Goal: Transaction & Acquisition: Purchase product/service

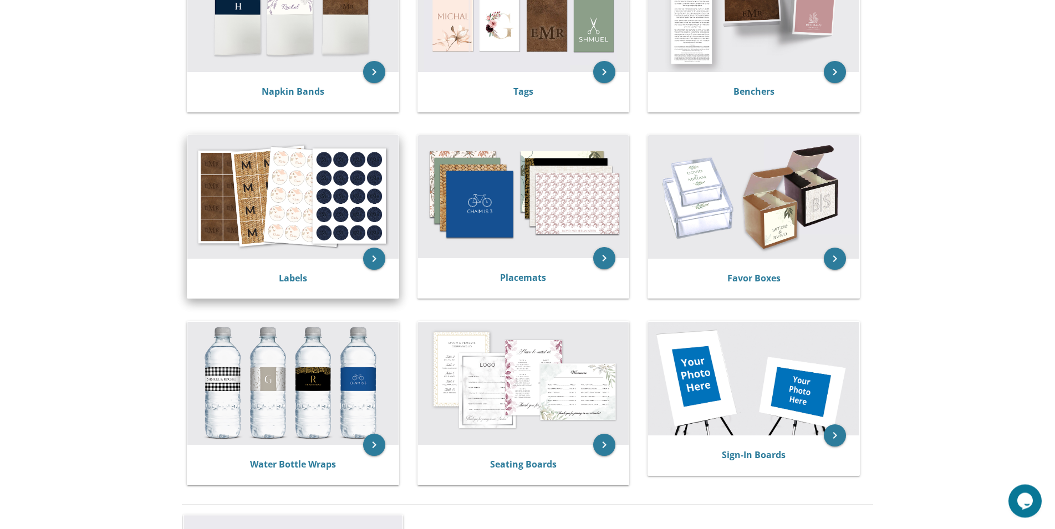
scroll to position [268, 0]
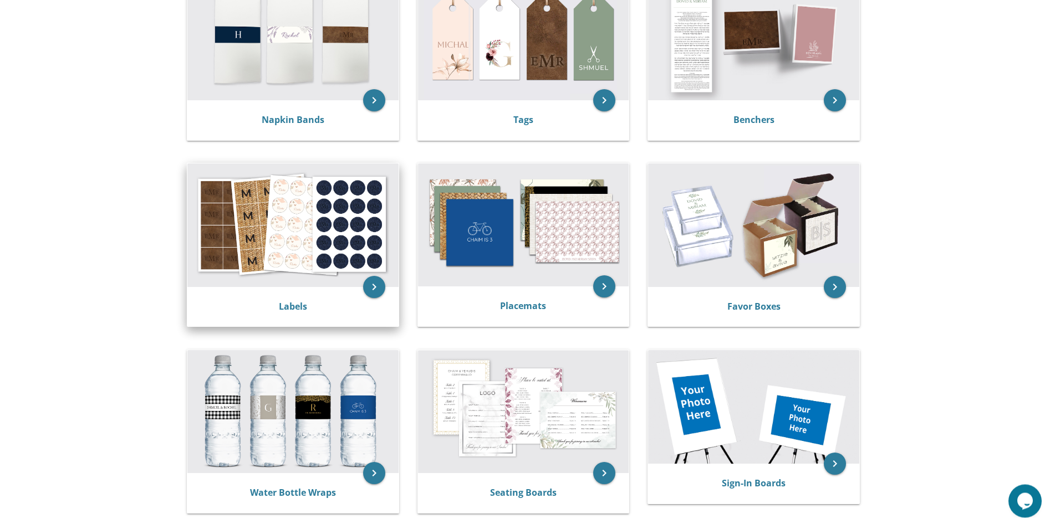
click at [313, 259] on img at bounding box center [292, 225] width 211 height 123
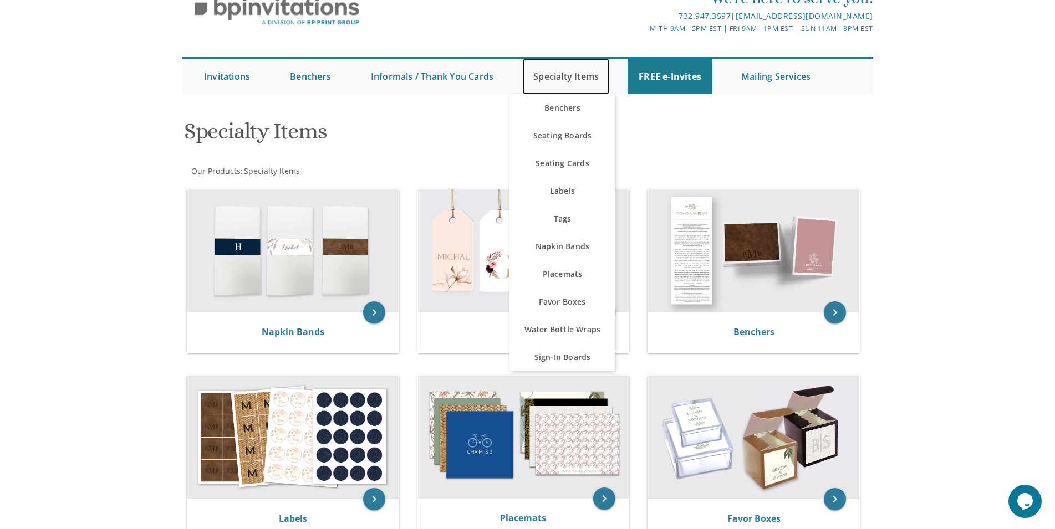
click at [558, 82] on link "Specialty Items" at bounding box center [566, 76] width 88 height 35
click at [582, 304] on link "Favor Boxes" at bounding box center [562, 302] width 105 height 28
click at [740, 453] on img at bounding box center [753, 437] width 211 height 123
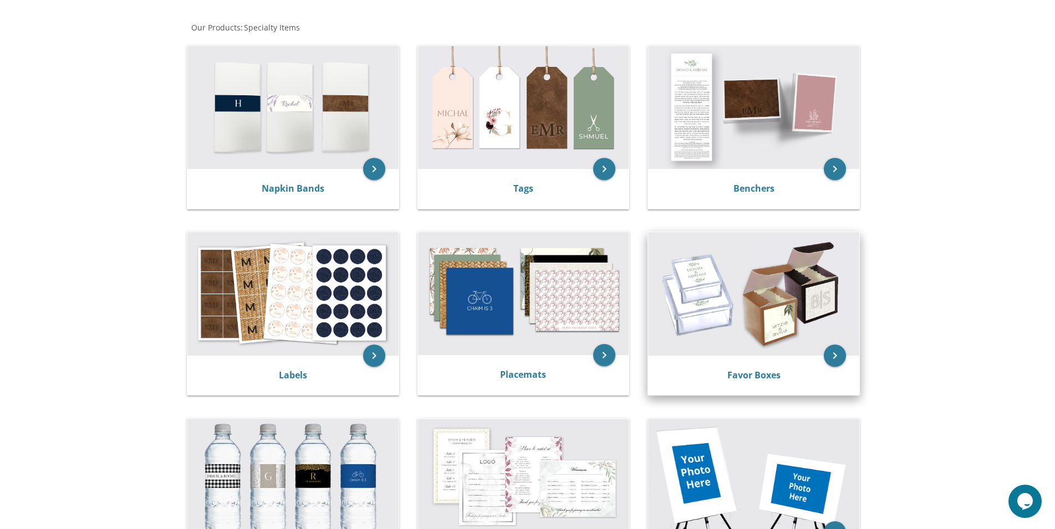
scroll to position [212, 0]
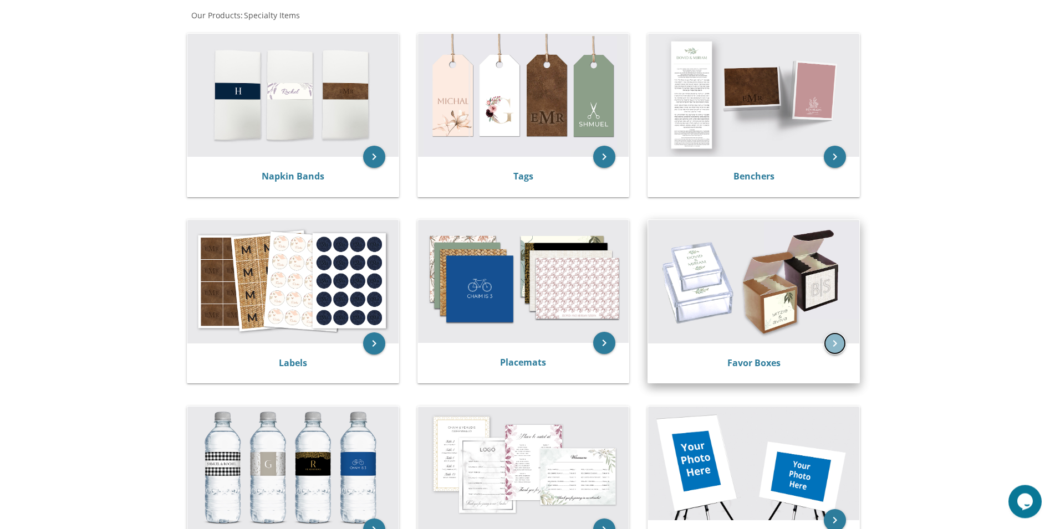
click at [836, 347] on icon "keyboard_arrow_right" at bounding box center [835, 344] width 22 height 22
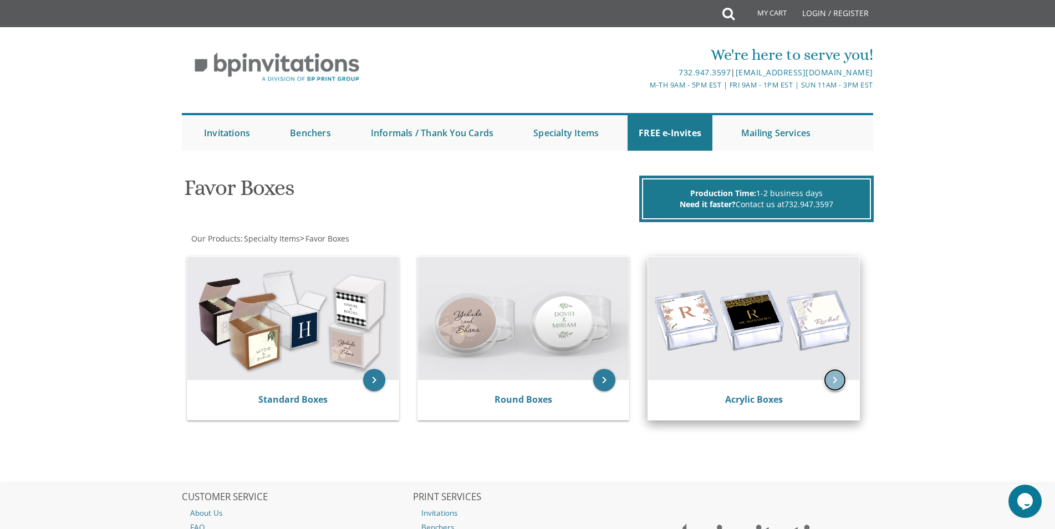
click at [835, 380] on icon "keyboard_arrow_right" at bounding box center [835, 380] width 22 height 22
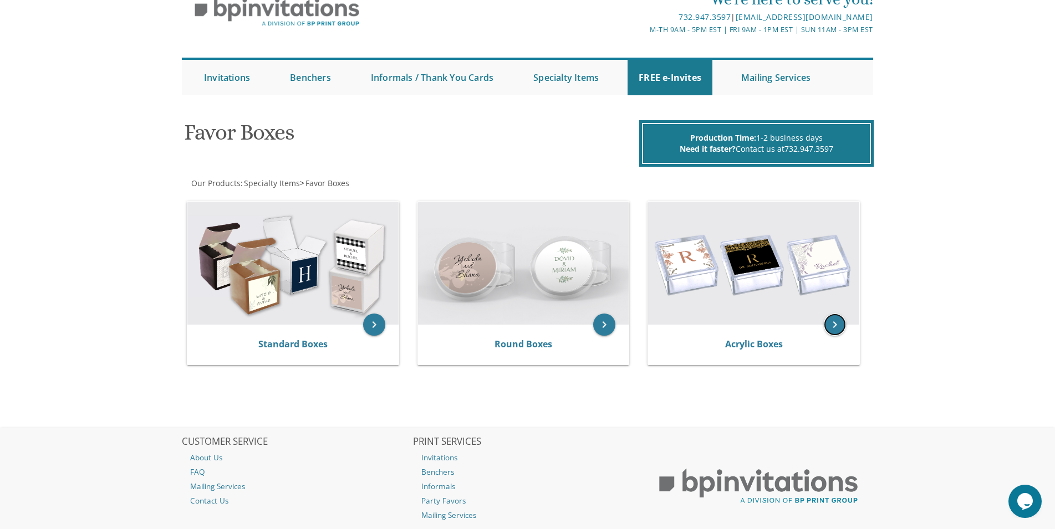
scroll to position [57, 0]
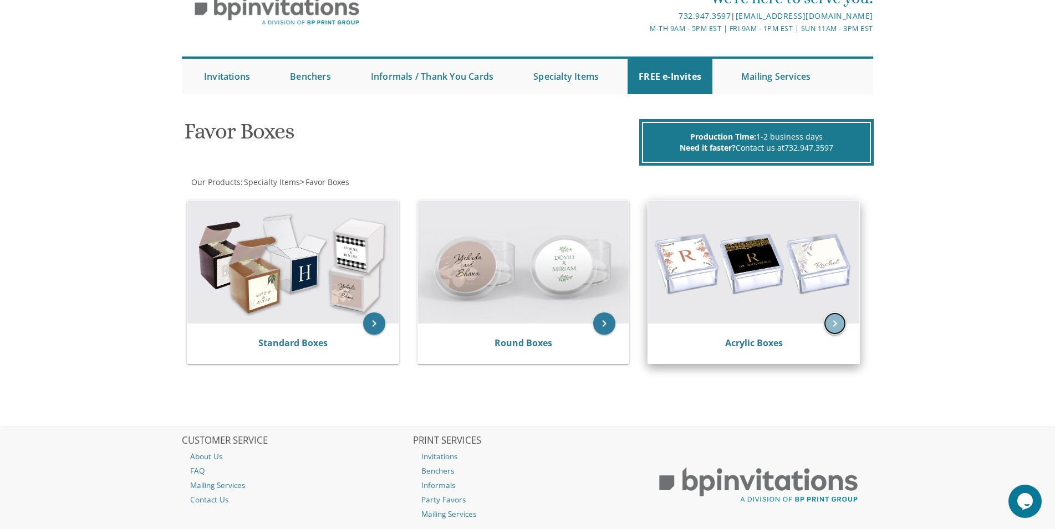
click at [831, 326] on icon "keyboard_arrow_right" at bounding box center [835, 324] width 22 height 22
click at [836, 324] on icon "keyboard_arrow_right" at bounding box center [835, 324] width 22 height 22
click at [838, 324] on icon "keyboard_arrow_right" at bounding box center [835, 324] width 22 height 22
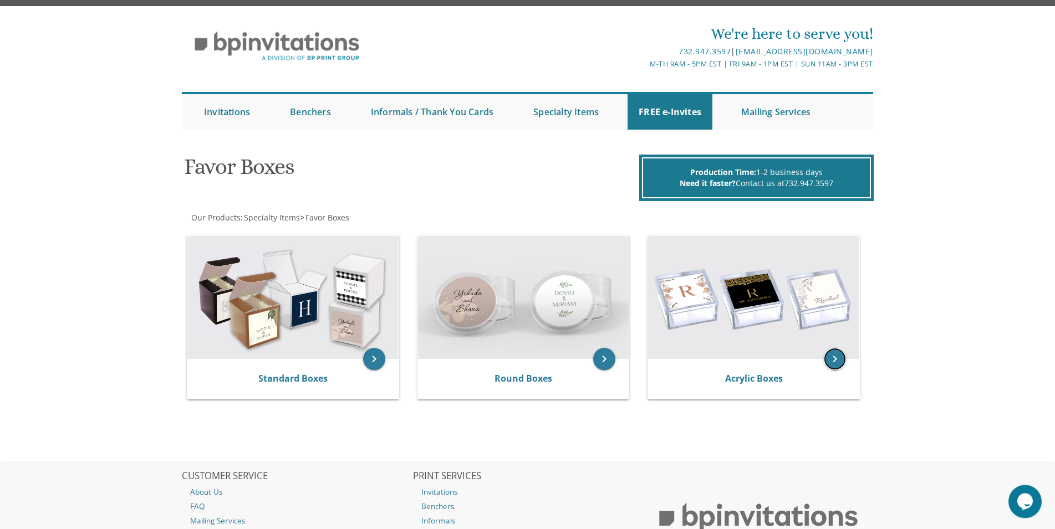
scroll to position [0, 0]
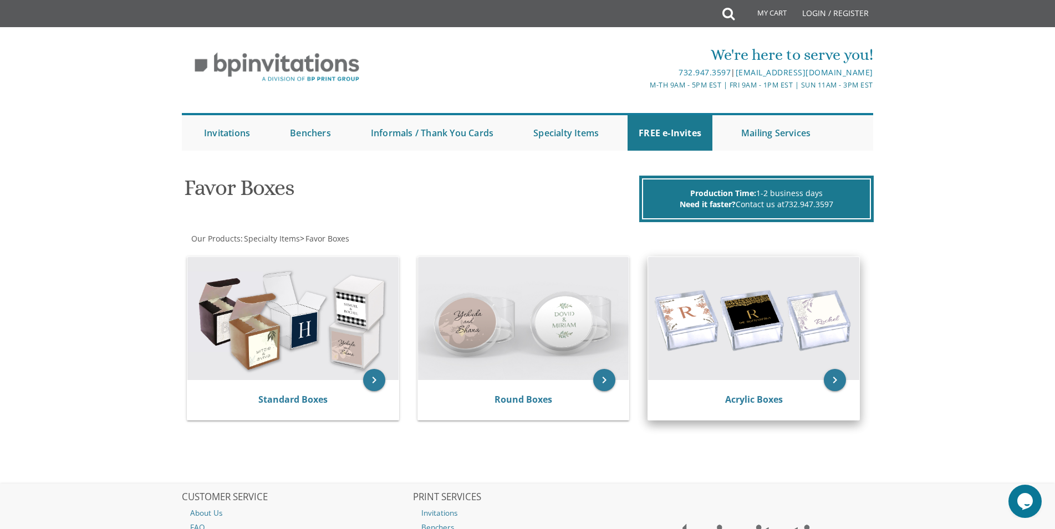
click at [724, 338] on img at bounding box center [753, 318] width 211 height 123
click at [725, 338] on img at bounding box center [753, 318] width 211 height 123
click at [836, 384] on icon "keyboard_arrow_right" at bounding box center [835, 380] width 22 height 22
click at [844, 382] on icon "keyboard_arrow_right" at bounding box center [835, 380] width 22 height 22
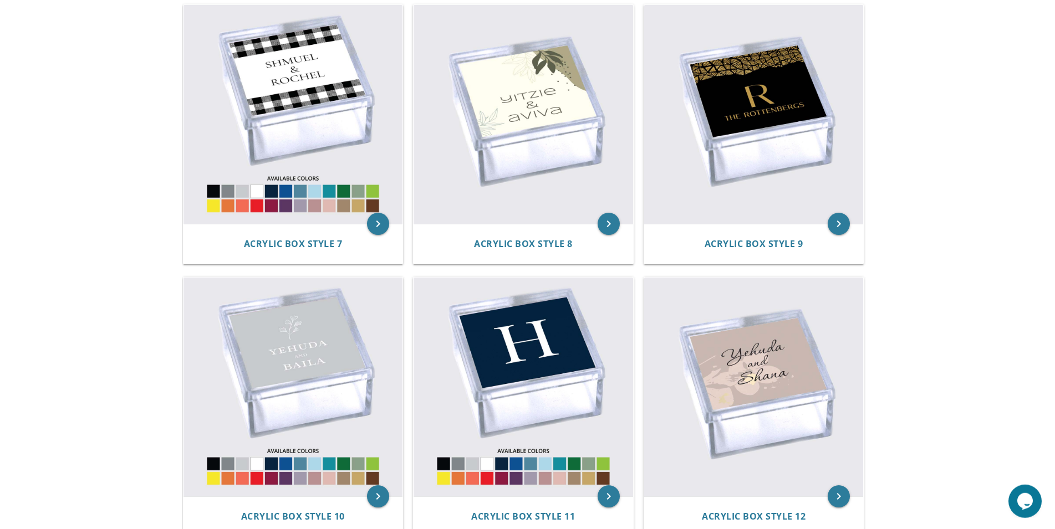
scroll to position [777, 0]
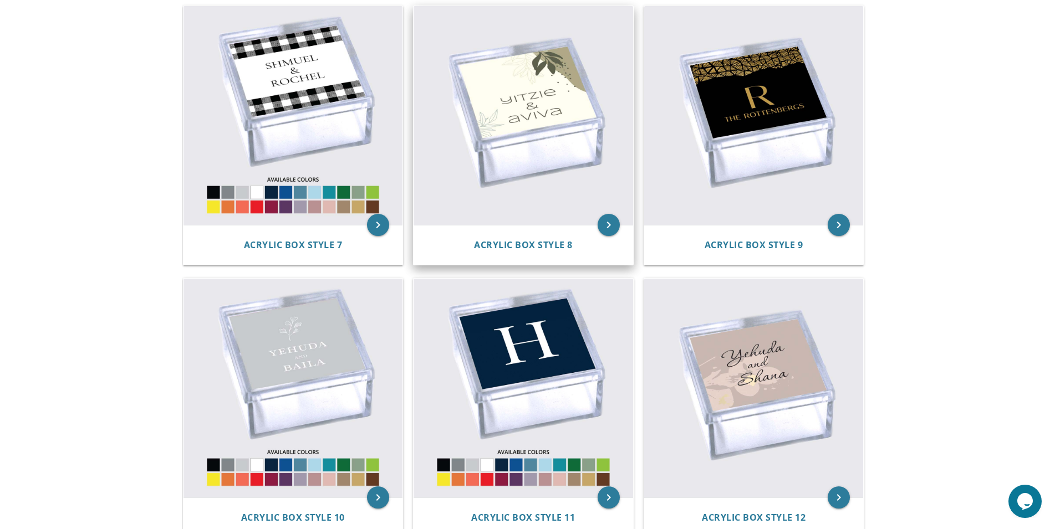
scroll to position [636, 0]
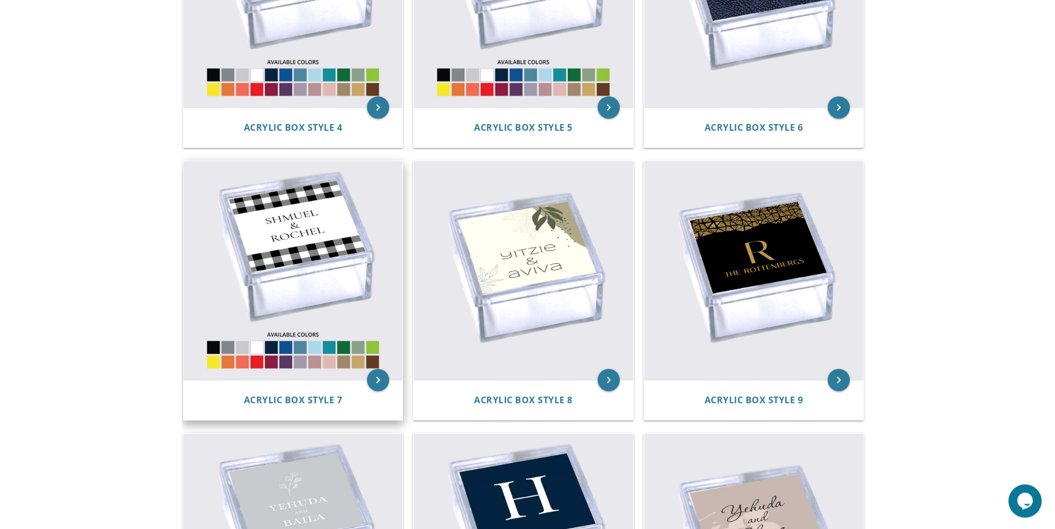
click at [237, 350] on img at bounding box center [294, 272] width 220 height 220
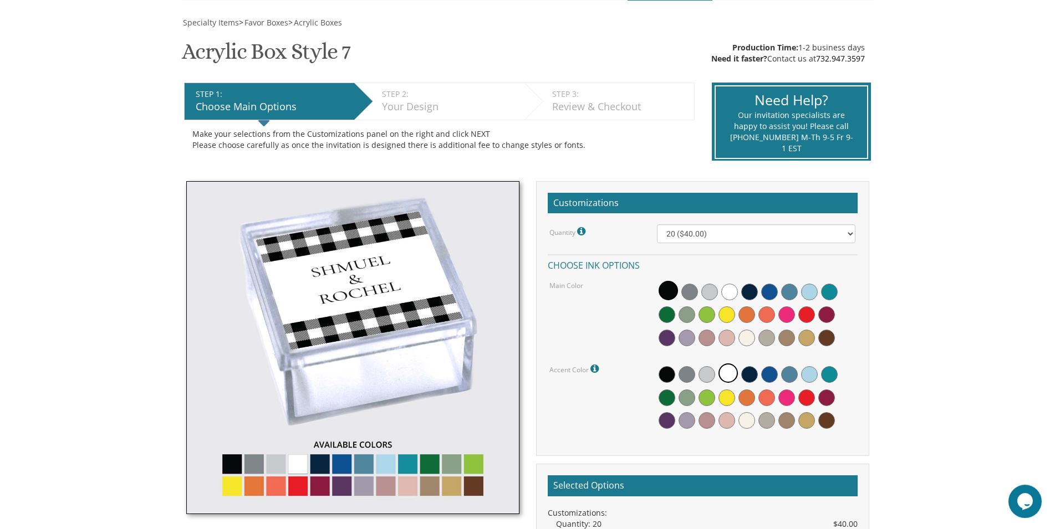
scroll to position [156, 0]
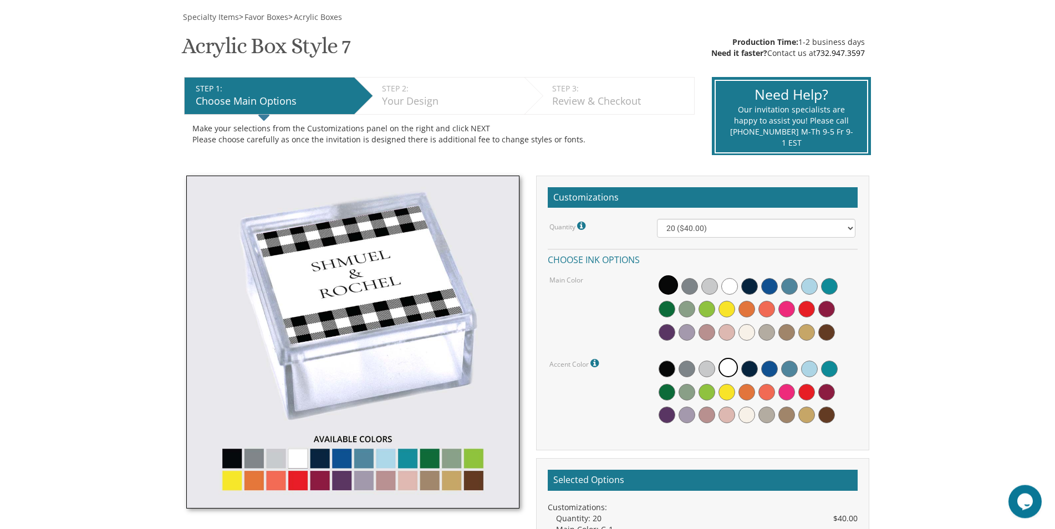
click at [361, 460] on img at bounding box center [352, 342] width 333 height 333
click at [362, 460] on img at bounding box center [352, 342] width 333 height 333
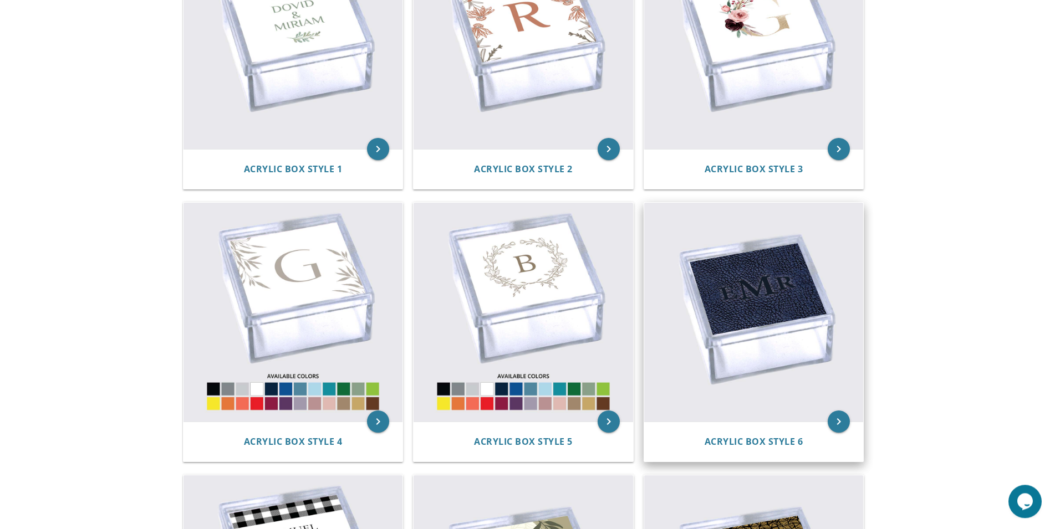
scroll to position [325, 0]
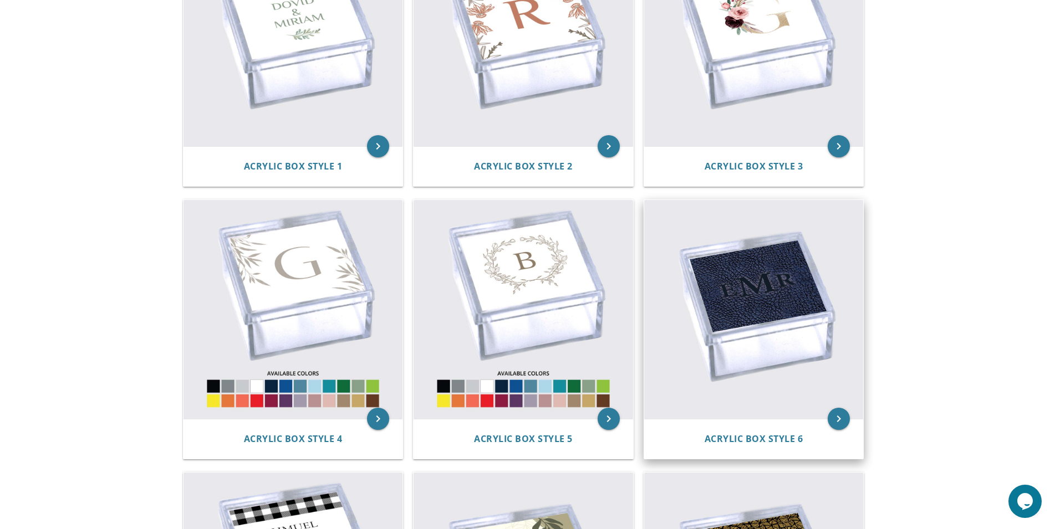
click at [747, 307] on img at bounding box center [754, 310] width 220 height 220
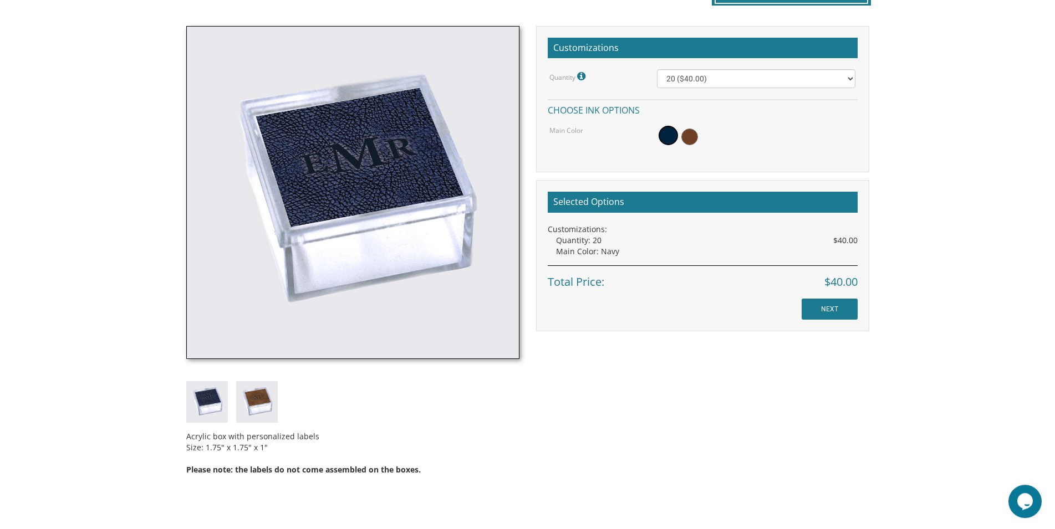
scroll to position [354, 0]
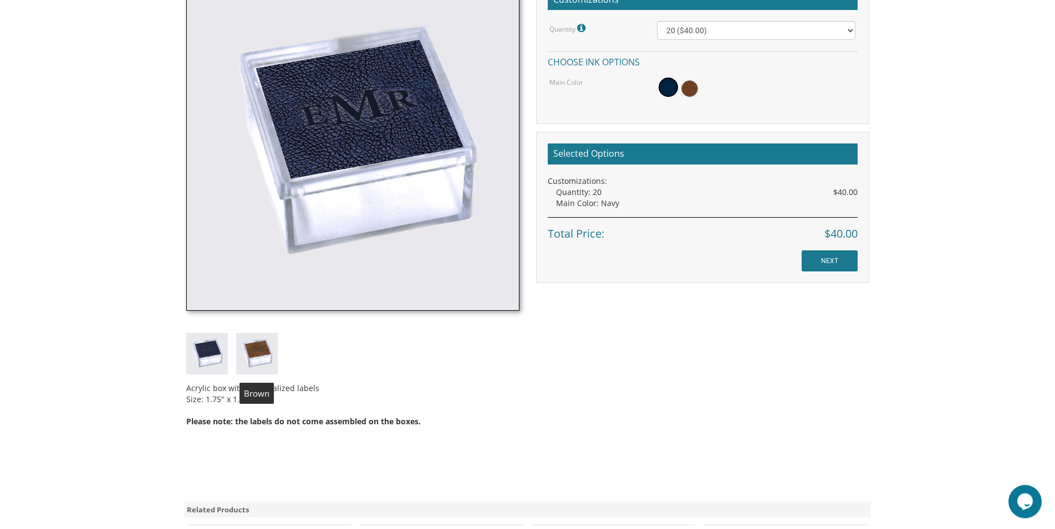
click at [264, 357] on img at bounding box center [257, 354] width 42 height 42
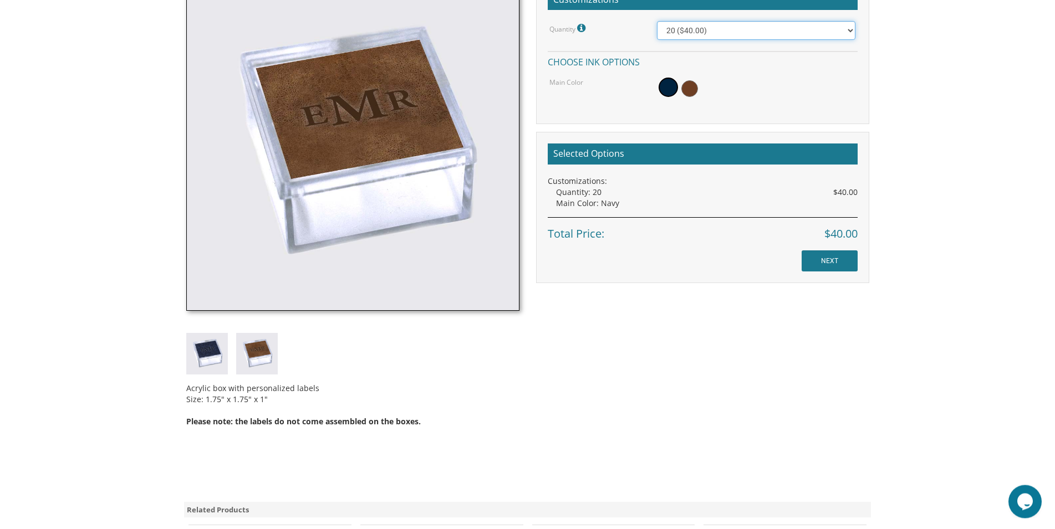
click at [657, 21] on select "20 ($40.00) 40 ($58.00) 60 ($70.00) 80 ($80.00) 100 ($90.00)" at bounding box center [756, 30] width 198 height 19
select select "80"
click option "80 ($80.00)" at bounding box center [0, 0] width 0 height 0
click at [691, 89] on span at bounding box center [689, 88] width 17 height 17
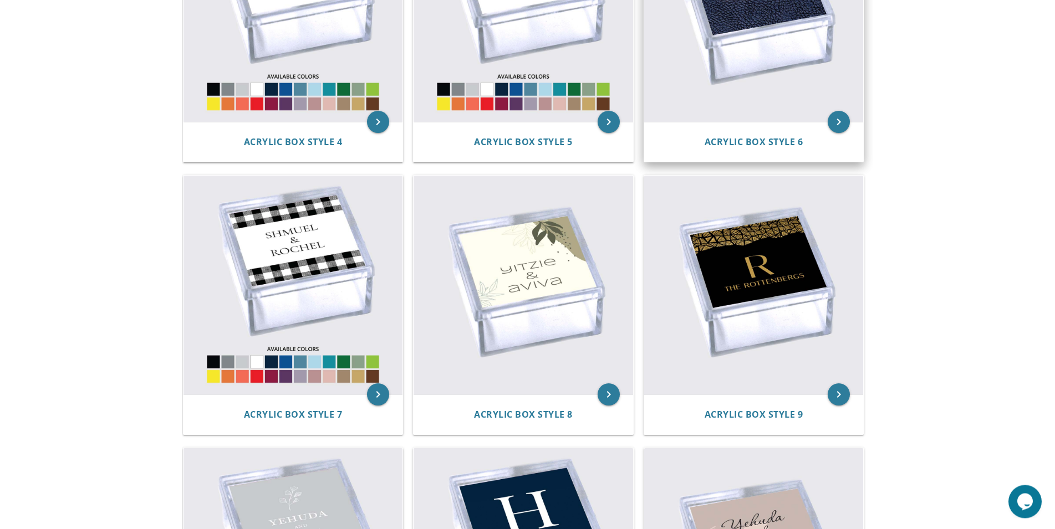
scroll to position [735, 0]
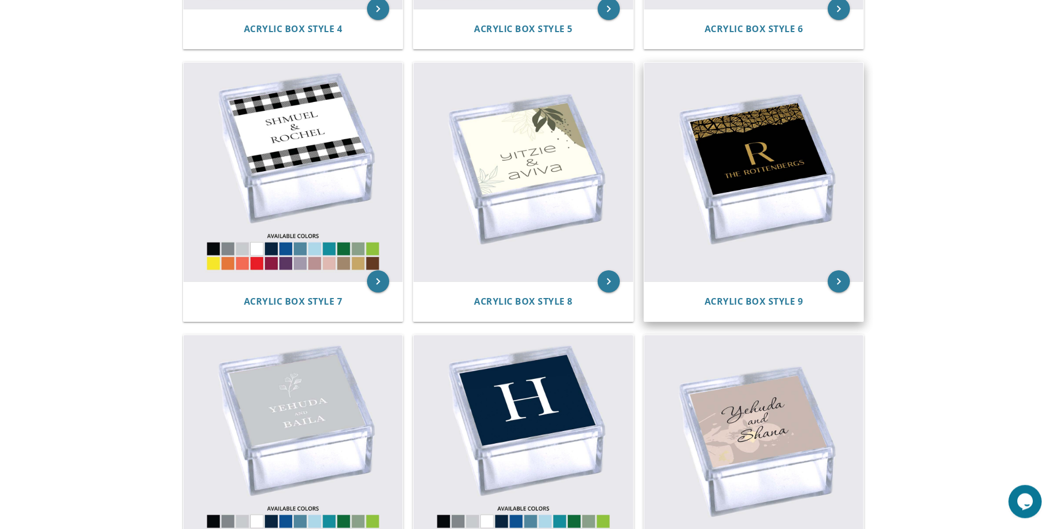
click at [739, 164] on img at bounding box center [754, 173] width 220 height 220
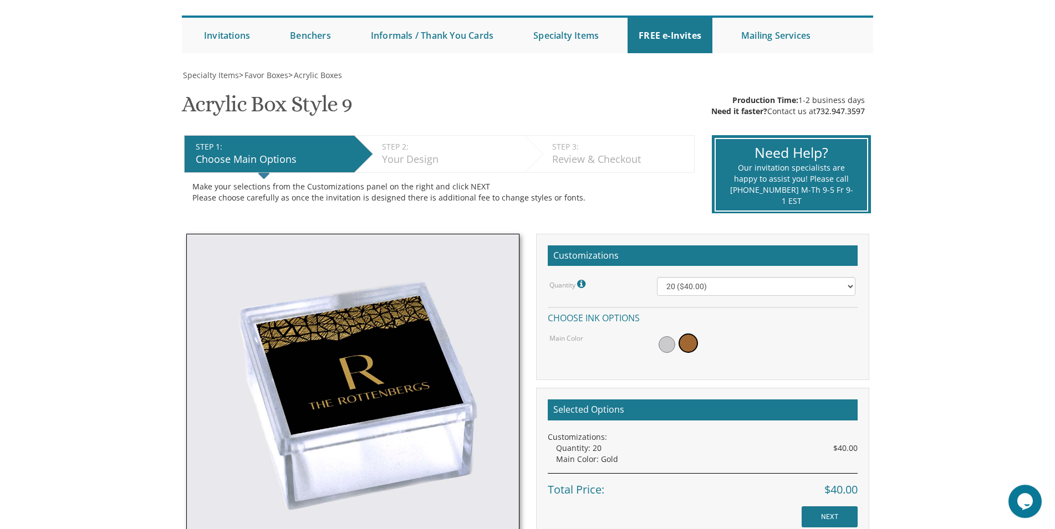
scroll to position [99, 0]
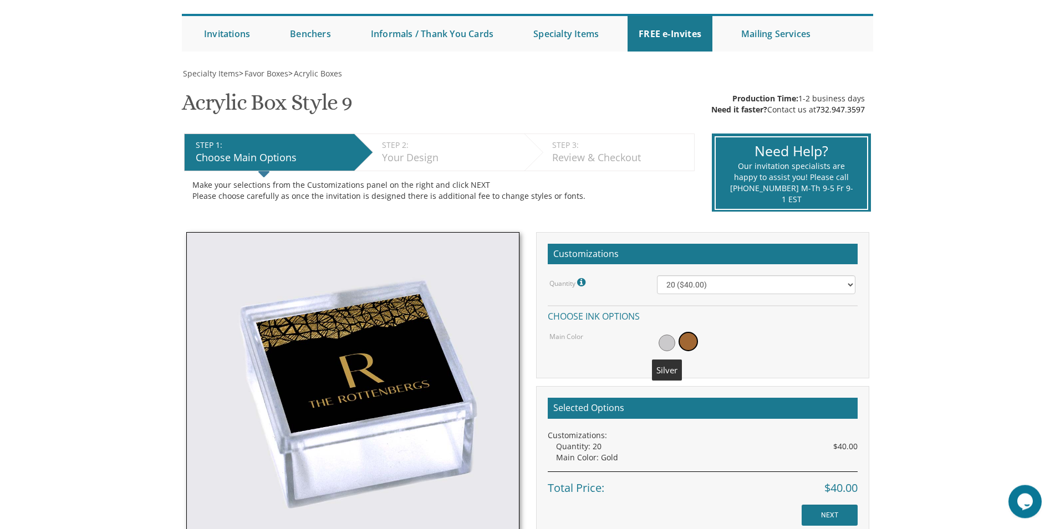
click at [669, 346] on span at bounding box center [667, 343] width 17 height 17
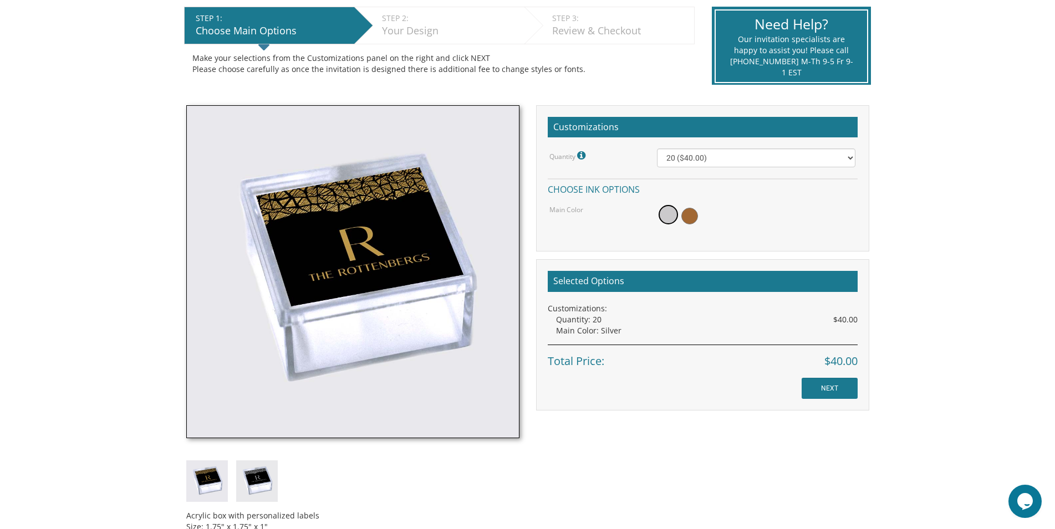
scroll to position [325, 0]
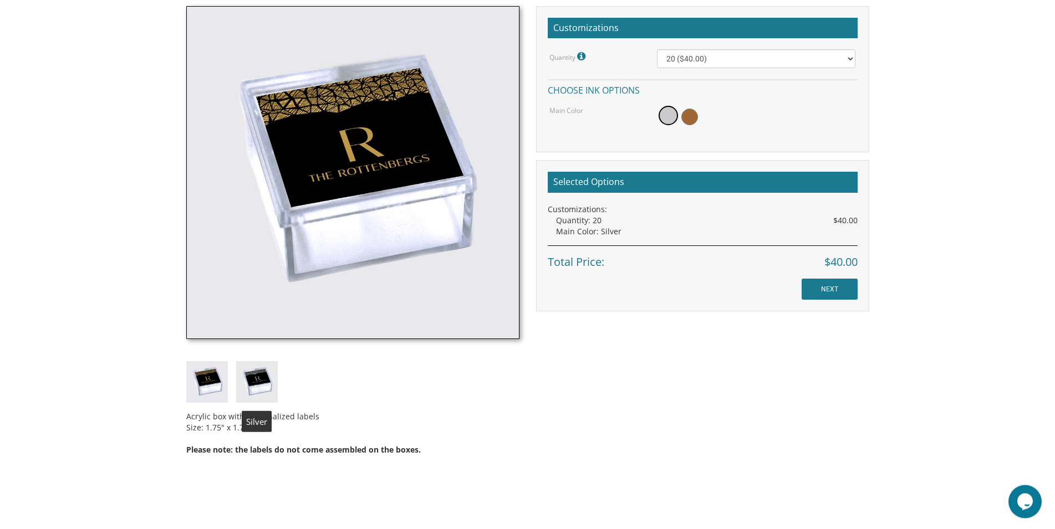
click at [265, 386] on img at bounding box center [257, 382] width 42 height 42
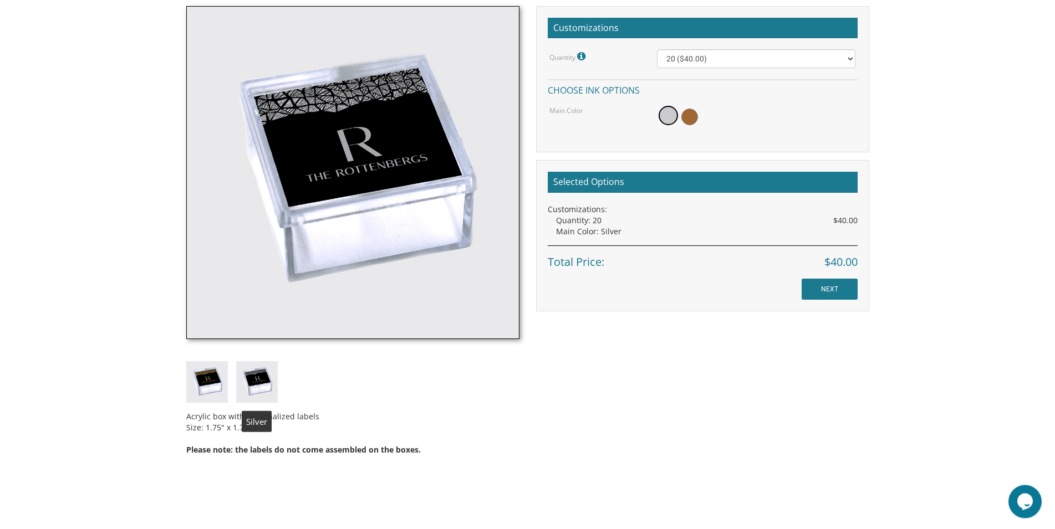
click at [216, 389] on img at bounding box center [207, 382] width 42 height 42
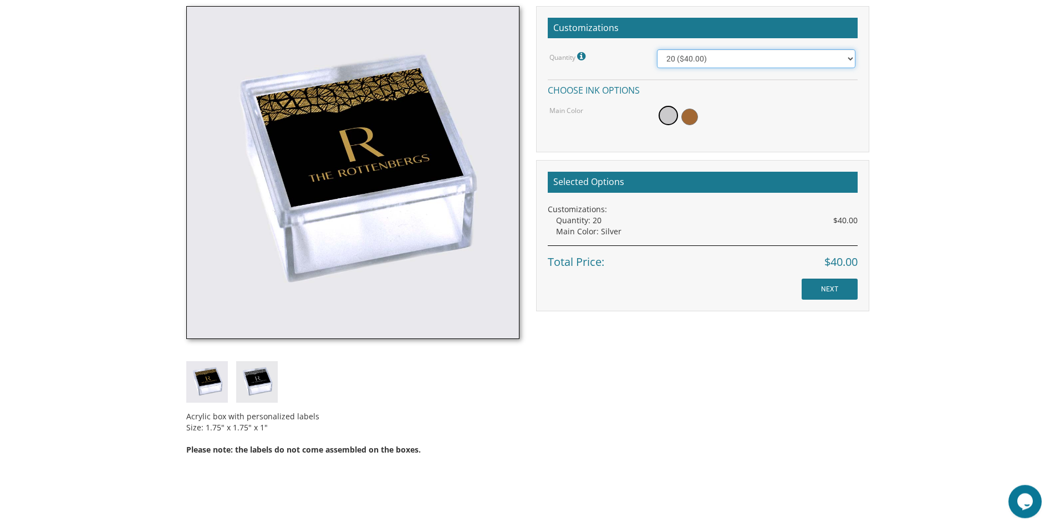
click at [657, 49] on select "20 ($40.00) 40 ($58.00) 60 ($70.00) 80 ($80.00) 100 ($90.00)" at bounding box center [756, 58] width 198 height 19
select select "80"
click option "80 ($80.00)" at bounding box center [0, 0] width 0 height 0
click at [267, 379] on img at bounding box center [257, 382] width 42 height 42
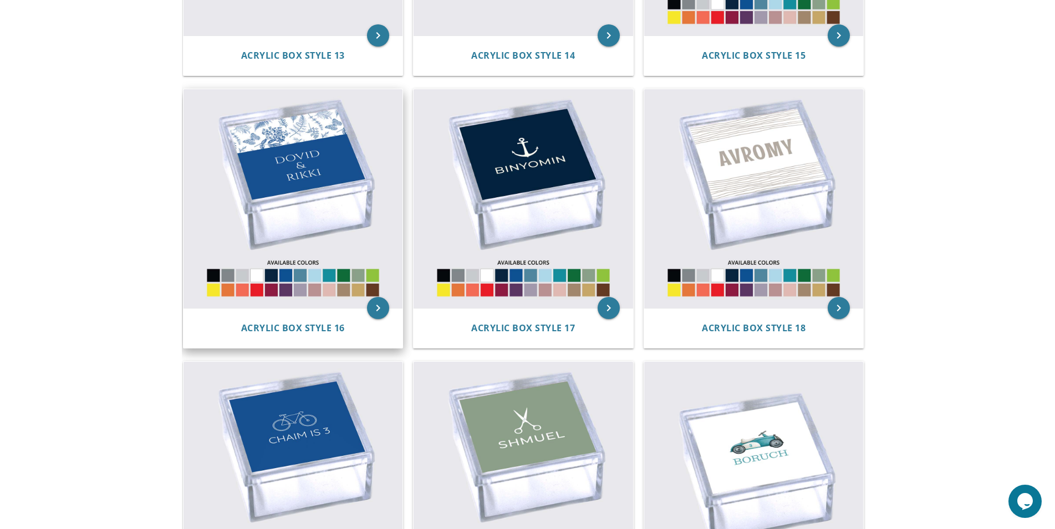
scroll to position [1541, 0]
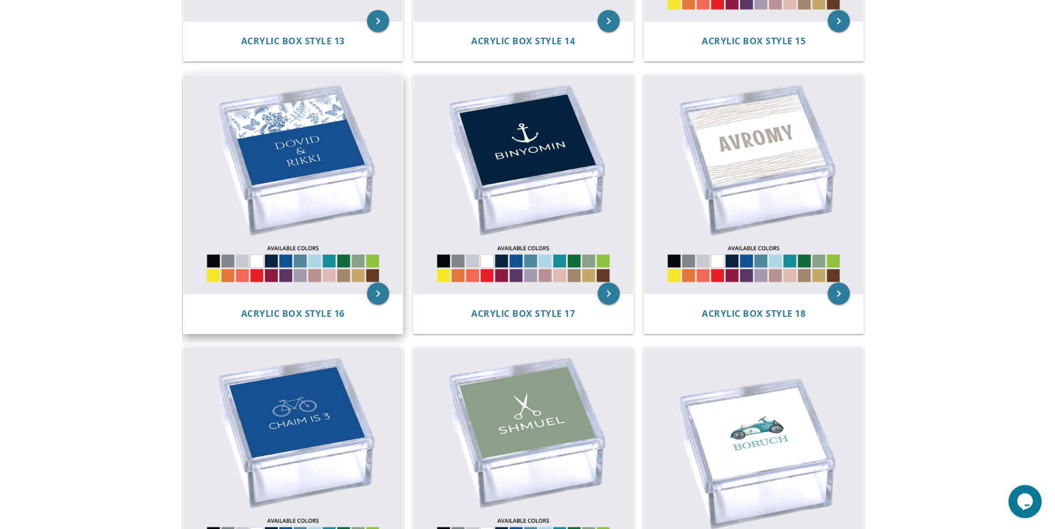
click at [271, 164] on img at bounding box center [294, 185] width 220 height 220
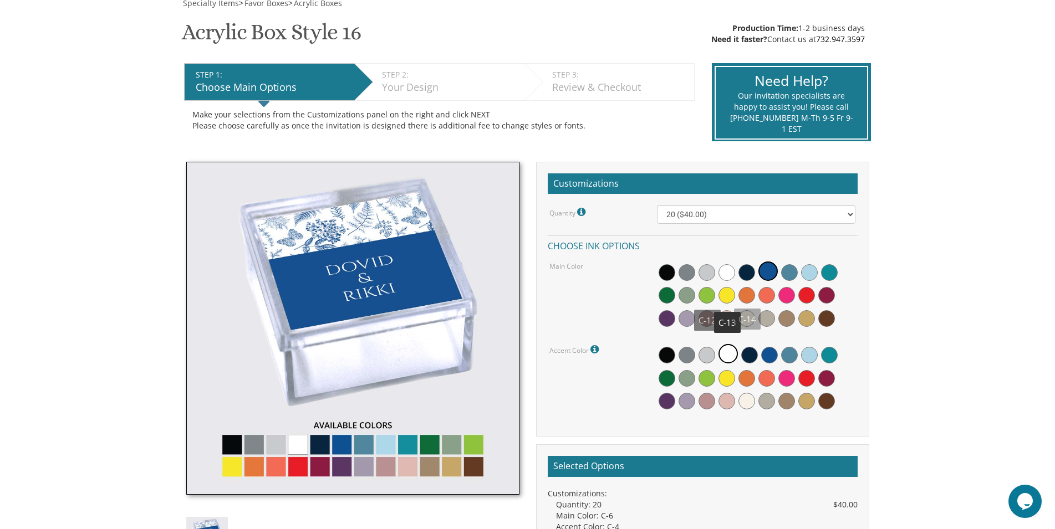
click at [709, 292] on span at bounding box center [707, 295] width 17 height 17
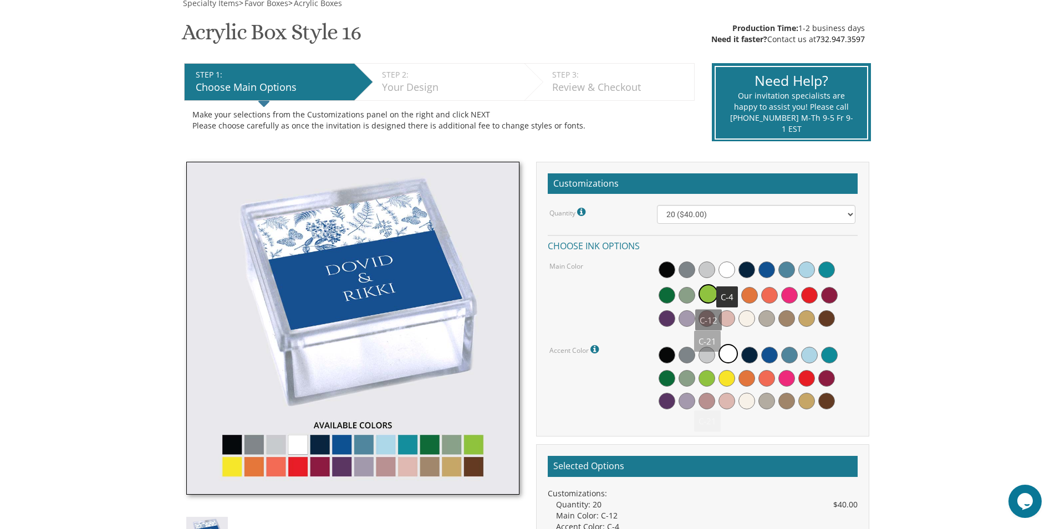
click at [772, 226] on div "Quantity Please note: Quantities may be modified after order completion. For we…" at bounding box center [703, 309] width 310 height 209
click at [657, 205] on select "20 ($40.00) 40 ($58.00) 60 ($70.00) 80 ($80.00) 100 ($90.00)" at bounding box center [756, 214] width 198 height 19
select select "80"
click option "80 ($80.00)" at bounding box center [0, 0] width 0 height 0
click at [475, 448] on img at bounding box center [352, 328] width 333 height 333
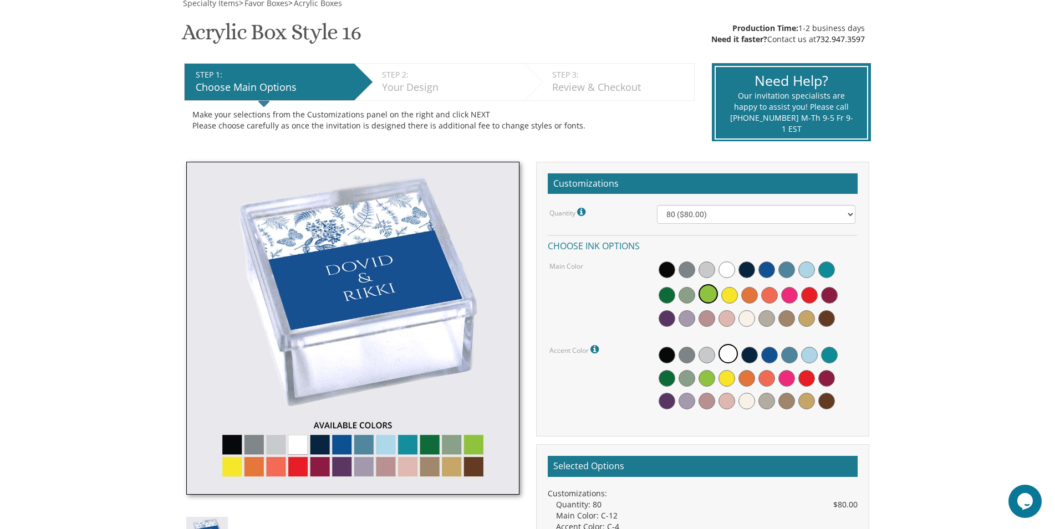
click at [475, 448] on img at bounding box center [352, 328] width 333 height 333
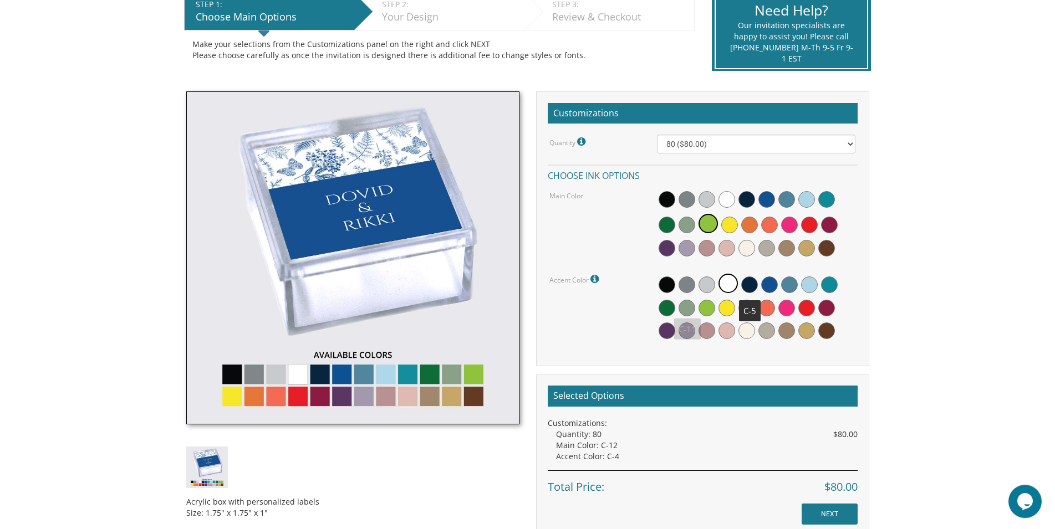
scroll to position [283, 0]
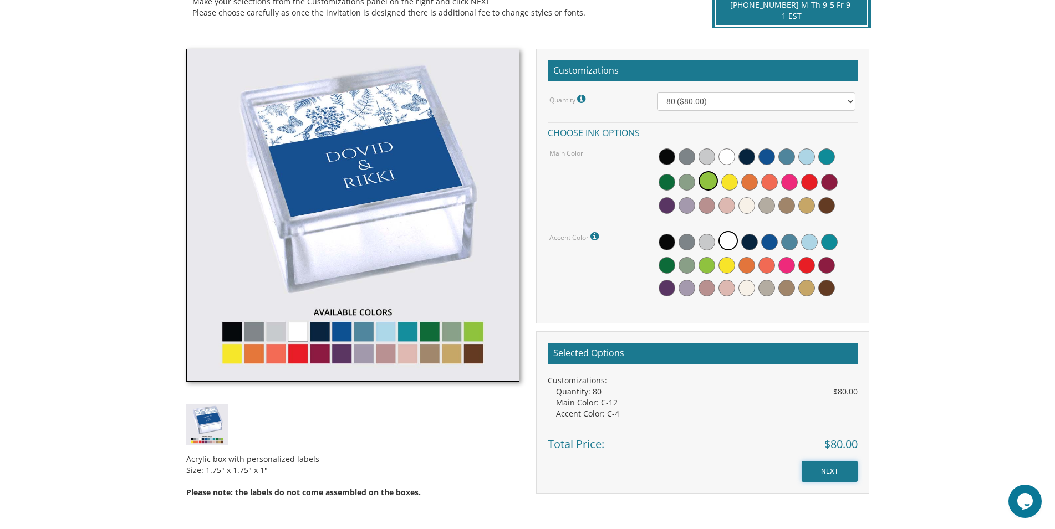
click at [827, 475] on input "NEXT" at bounding box center [830, 471] width 56 height 21
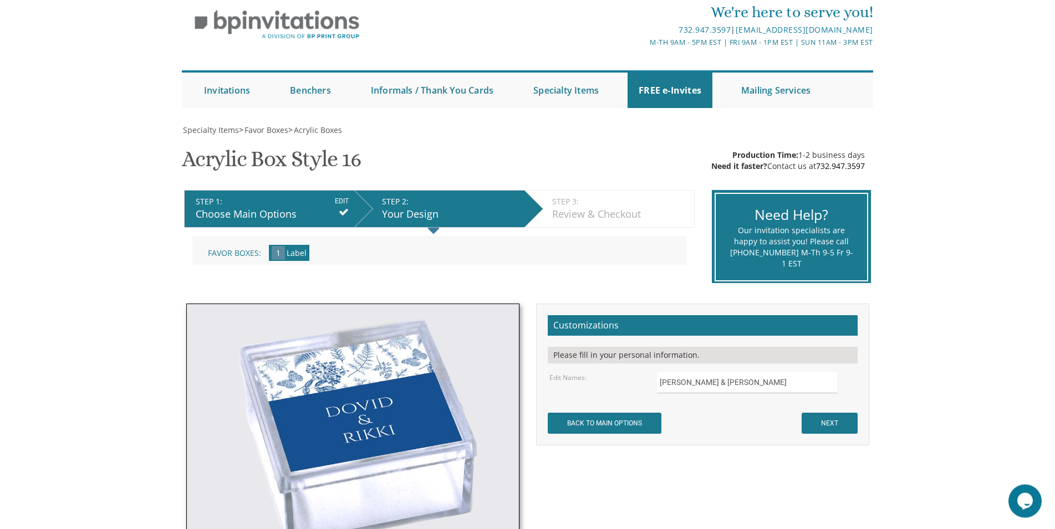
scroll to position [57, 0]
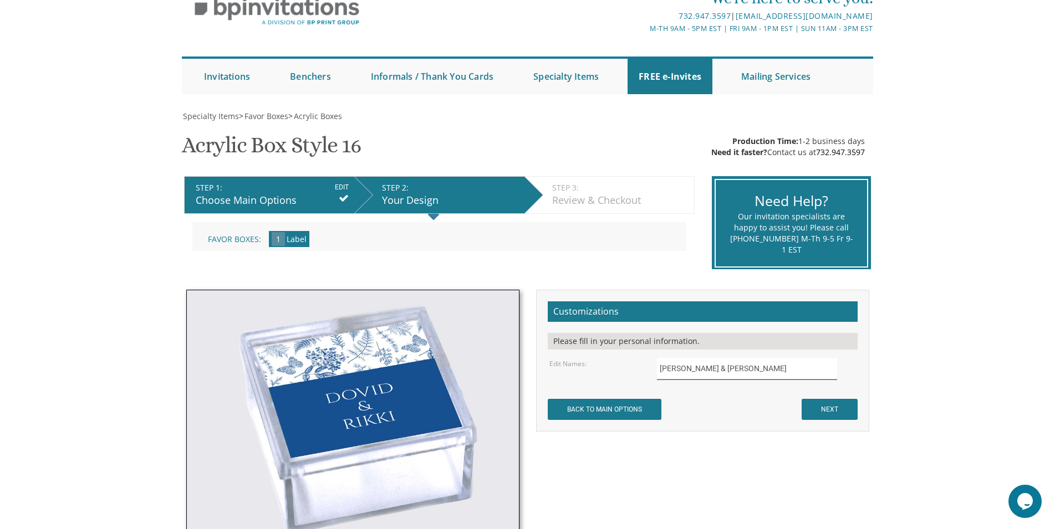
click at [719, 371] on input "[PERSON_NAME] & [PERSON_NAME]" at bounding box center [747, 369] width 180 height 22
click at [678, 366] on input "[PERSON_NAME] & [PERSON_NAME]" at bounding box center [747, 369] width 180 height 22
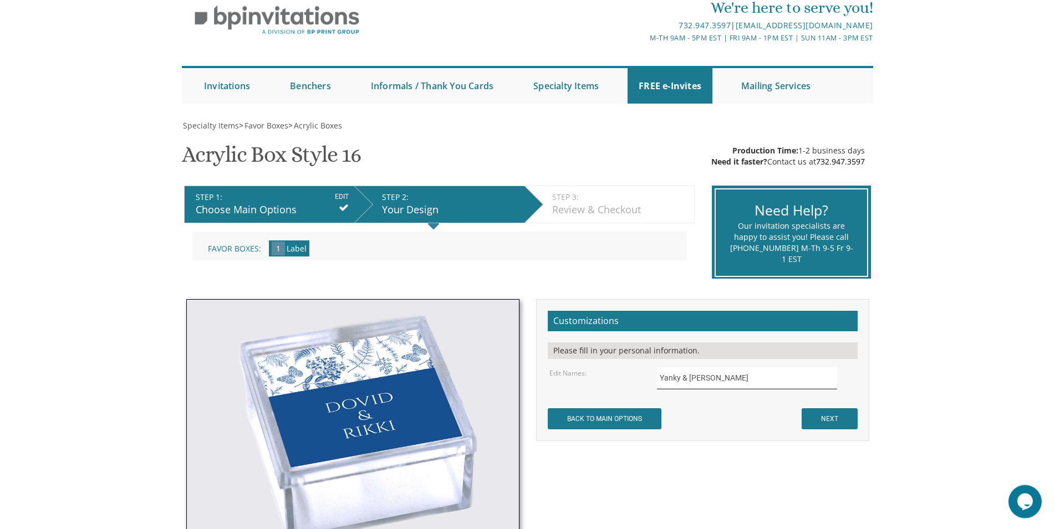
scroll to position [43, 0]
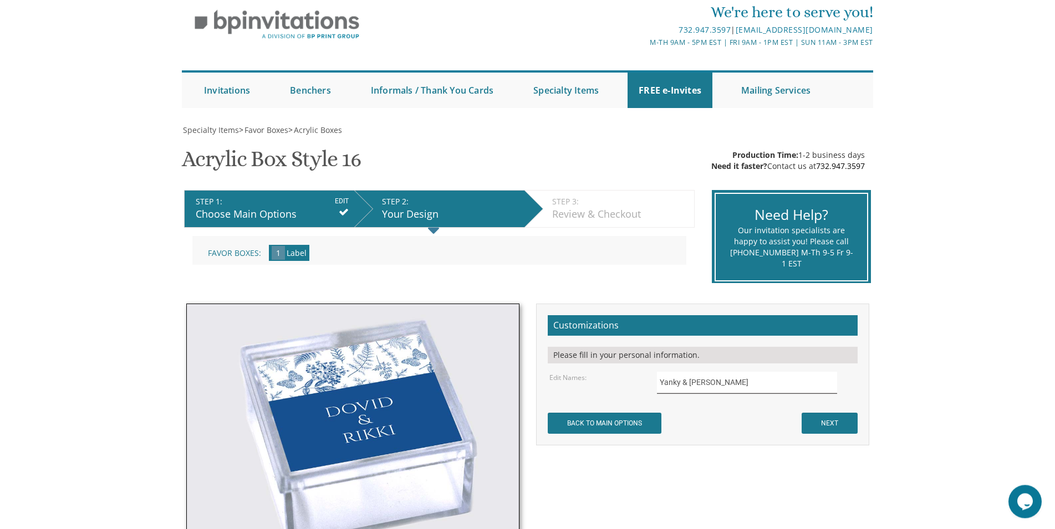
click at [714, 390] on input "Yanky & [PERSON_NAME]" at bounding box center [747, 383] width 180 height 22
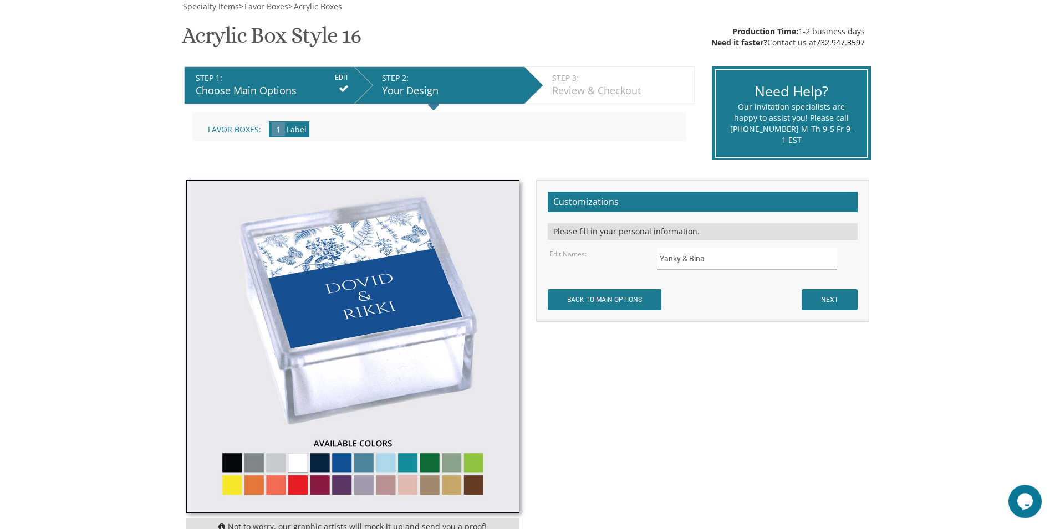
scroll to position [184, 0]
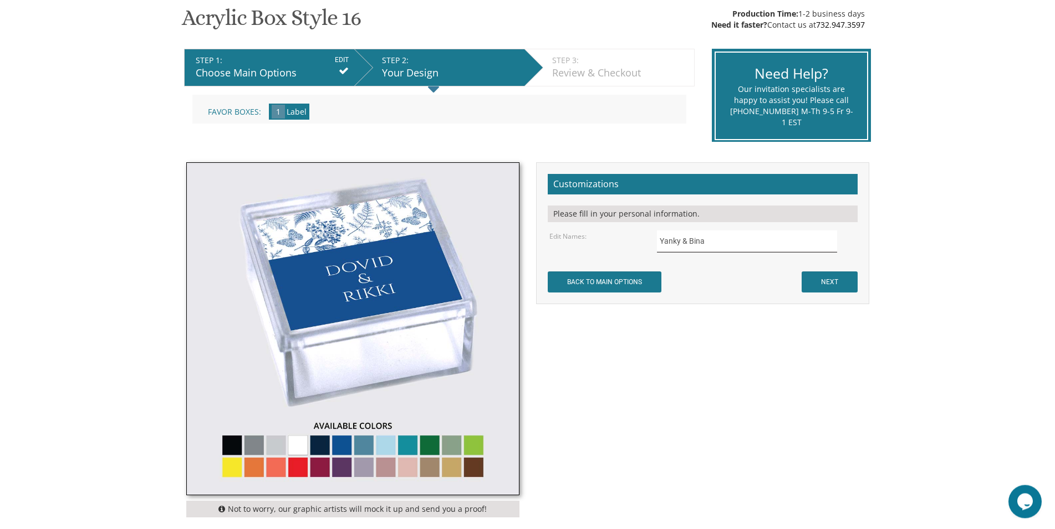
type input "Yanky & Bina"
click at [385, 468] on img at bounding box center [353, 329] width 332 height 332
click at [389, 471] on img at bounding box center [353, 329] width 332 height 332
click at [823, 280] on input "NEXT" at bounding box center [830, 282] width 56 height 21
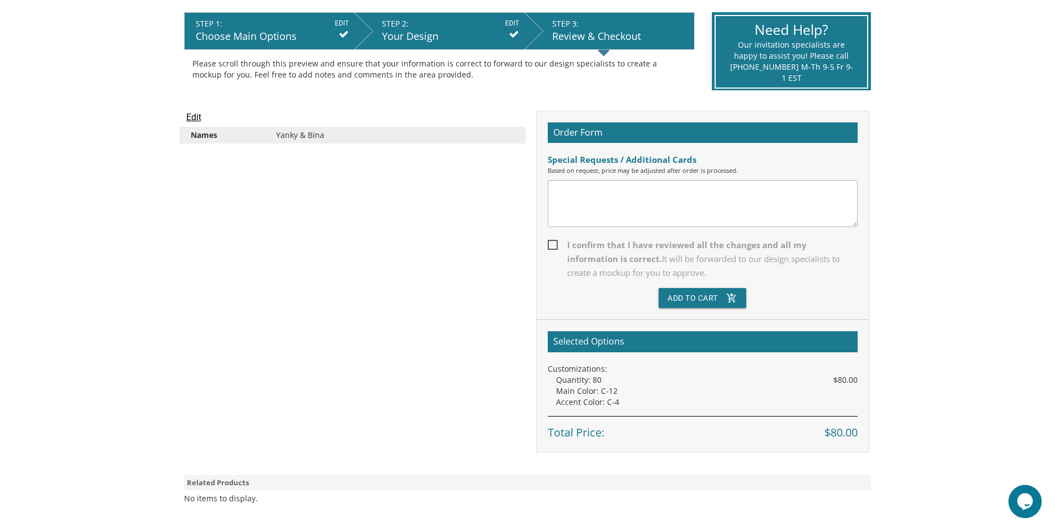
scroll to position [254, 0]
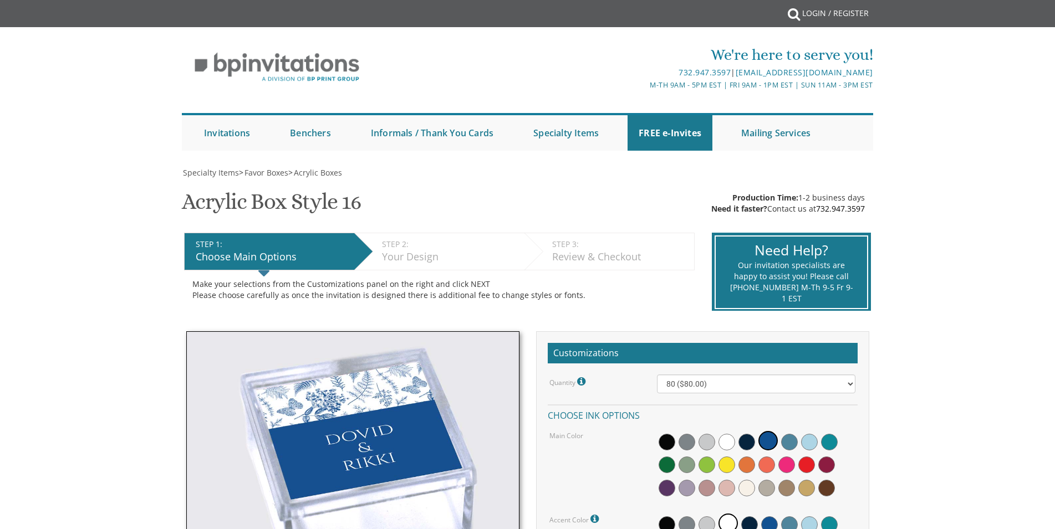
select select "80"
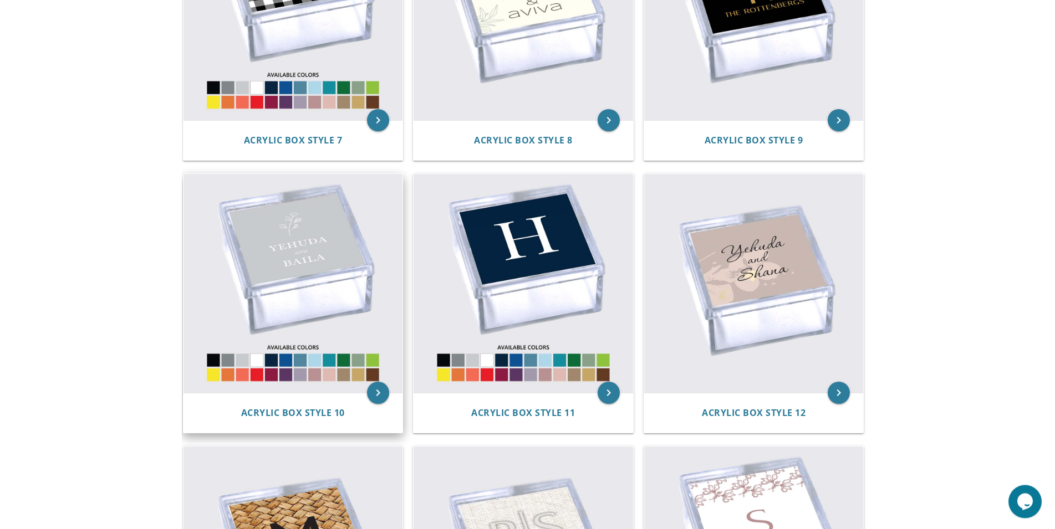
scroll to position [905, 0]
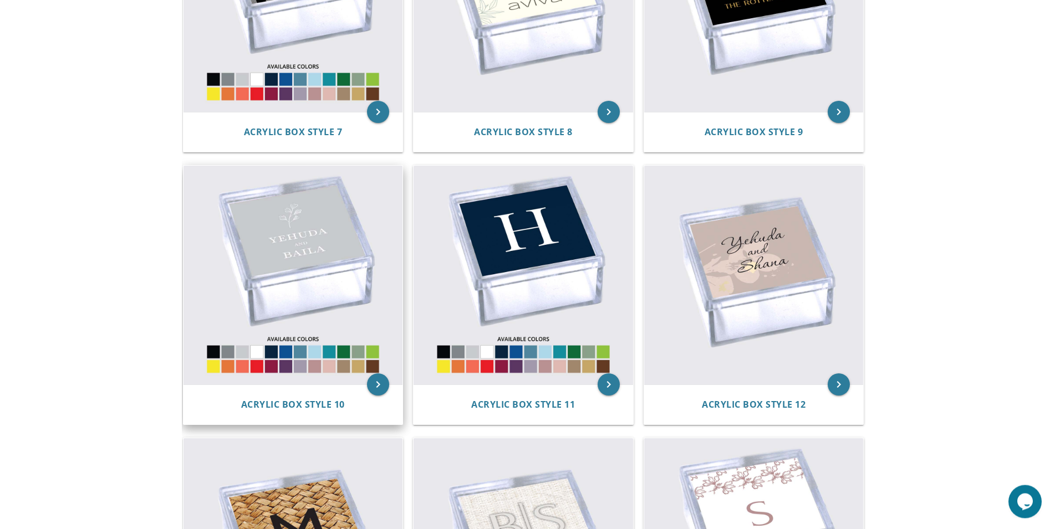
click at [327, 260] on img at bounding box center [294, 276] width 220 height 220
click at [375, 389] on icon "keyboard_arrow_right" at bounding box center [378, 385] width 22 height 22
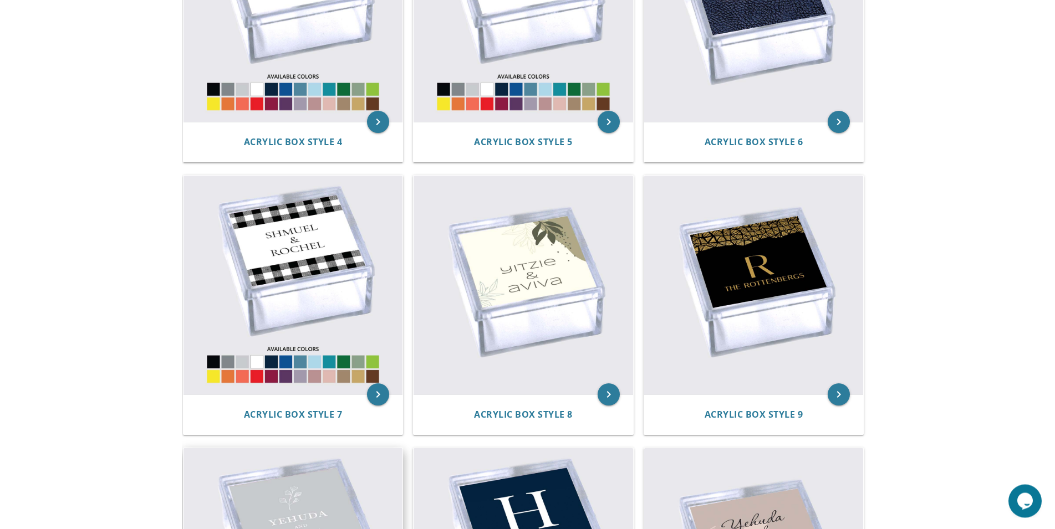
scroll to position [438, 0]
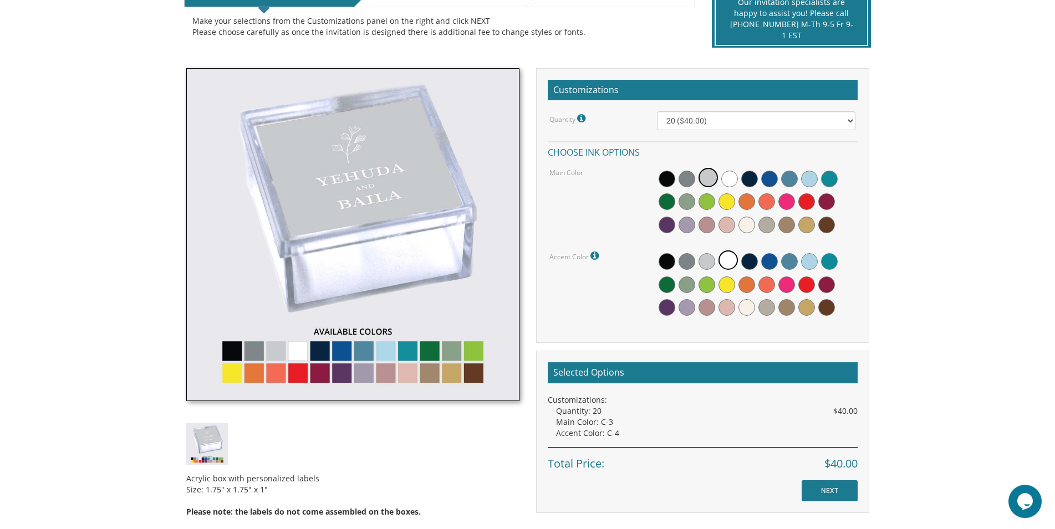
scroll to position [297, 0]
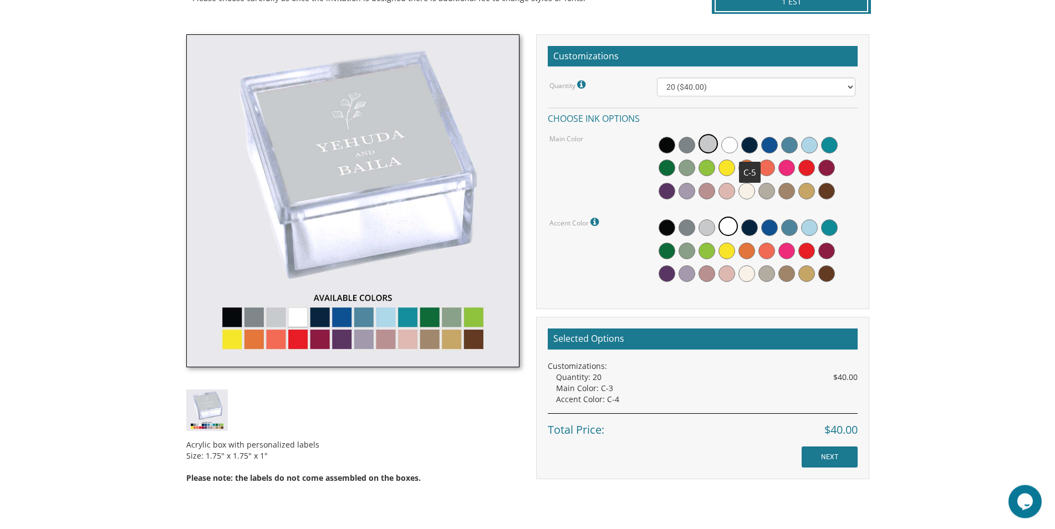
click at [752, 144] on span at bounding box center [749, 145] width 17 height 17
click at [725, 228] on span at bounding box center [728, 226] width 19 height 19
click at [707, 188] on span at bounding box center [707, 191] width 17 height 17
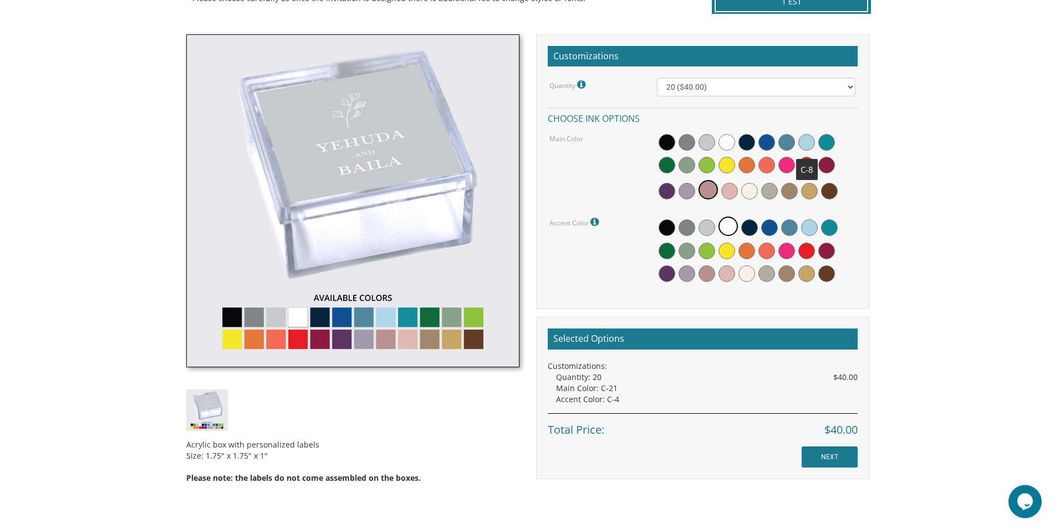
click at [809, 142] on span at bounding box center [806, 142] width 17 height 17
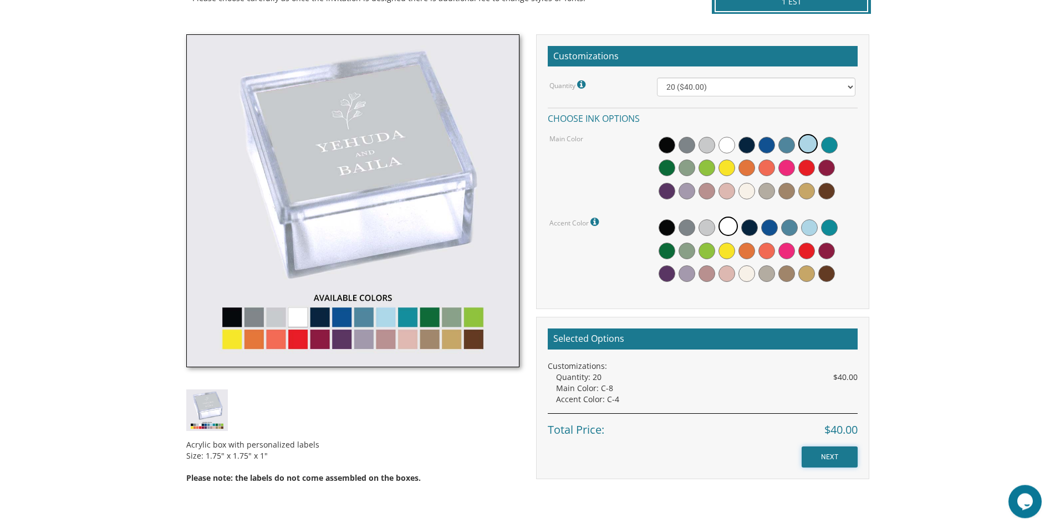
click at [841, 452] on input "NEXT" at bounding box center [830, 457] width 56 height 21
click at [657, 78] on select "20 ($40.00) 40 ($58.00) 60 ($70.00) 80 ($80.00) 100 ($90.00)" at bounding box center [756, 87] width 198 height 19
select select "80"
click option "80 ($80.00)" at bounding box center [0, 0] width 0 height 0
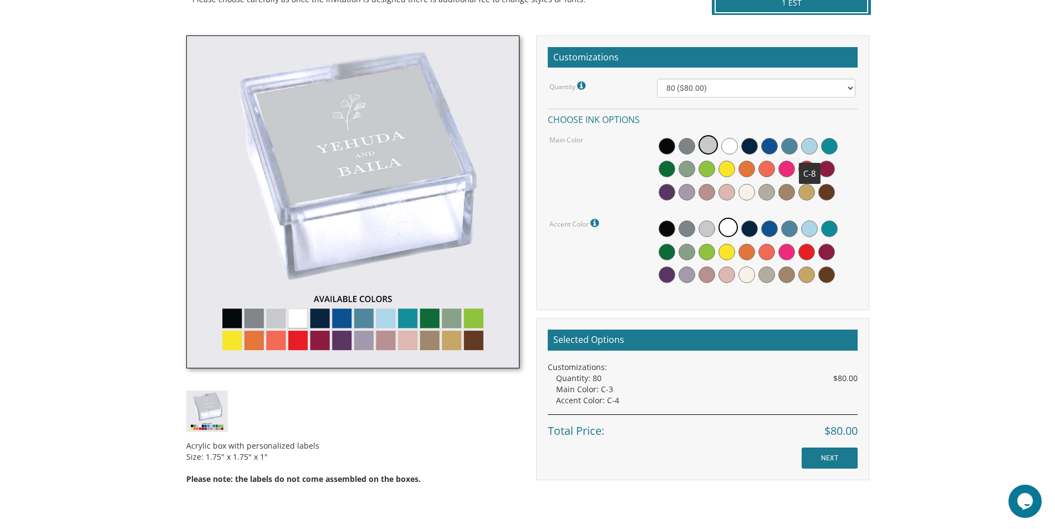
click at [813, 147] on span at bounding box center [809, 146] width 17 height 17
click at [839, 457] on input "NEXT" at bounding box center [830, 458] width 56 height 21
click at [841, 455] on input "NEXT" at bounding box center [830, 458] width 56 height 21
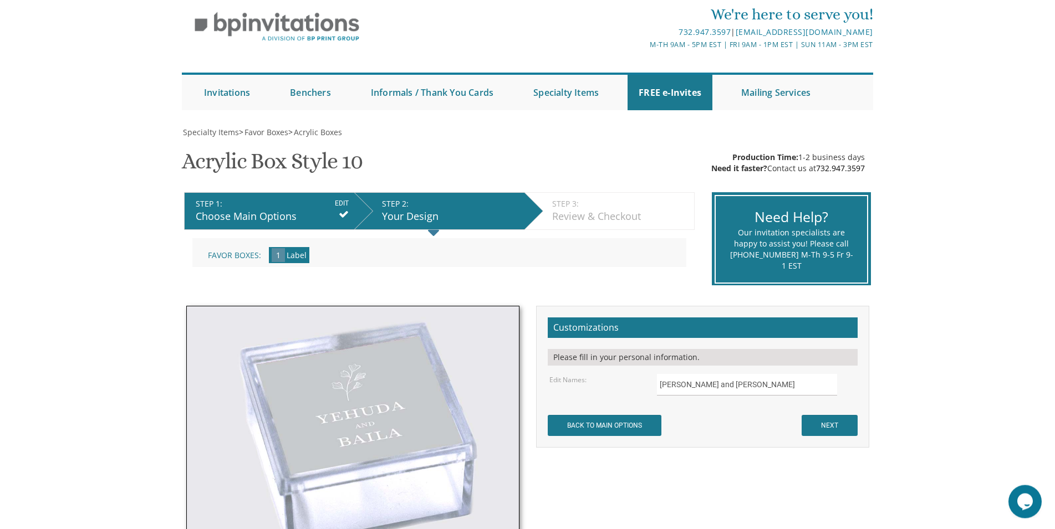
scroll to position [43, 0]
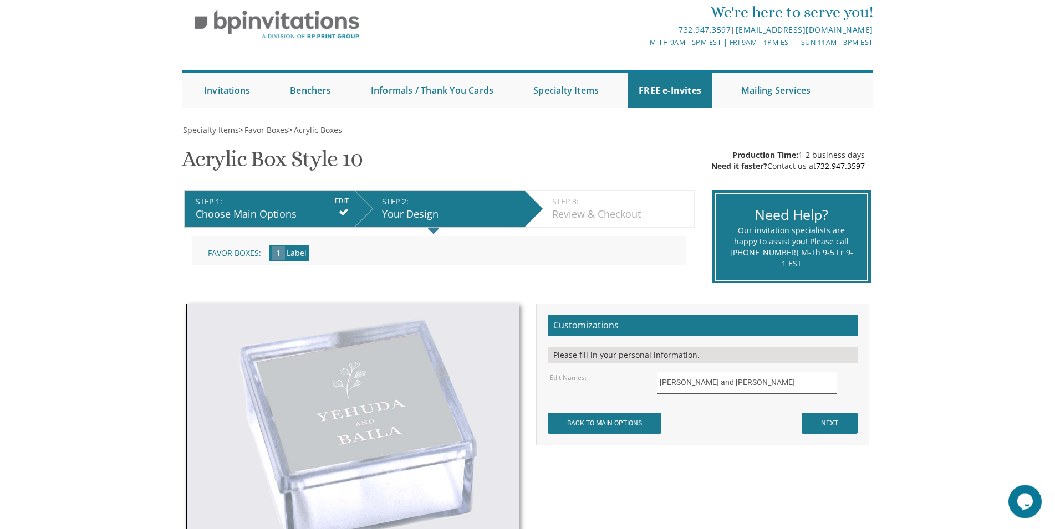
click at [685, 388] on input "[PERSON_NAME] and [PERSON_NAME]" at bounding box center [747, 383] width 180 height 22
click at [717, 386] on input "Yanky and Baila" at bounding box center [747, 383] width 180 height 22
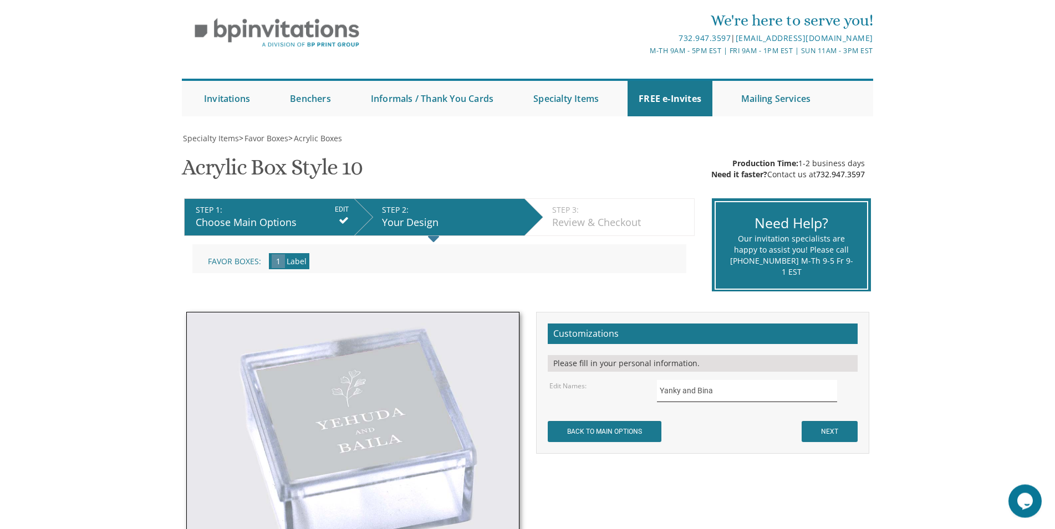
scroll to position [28, 0]
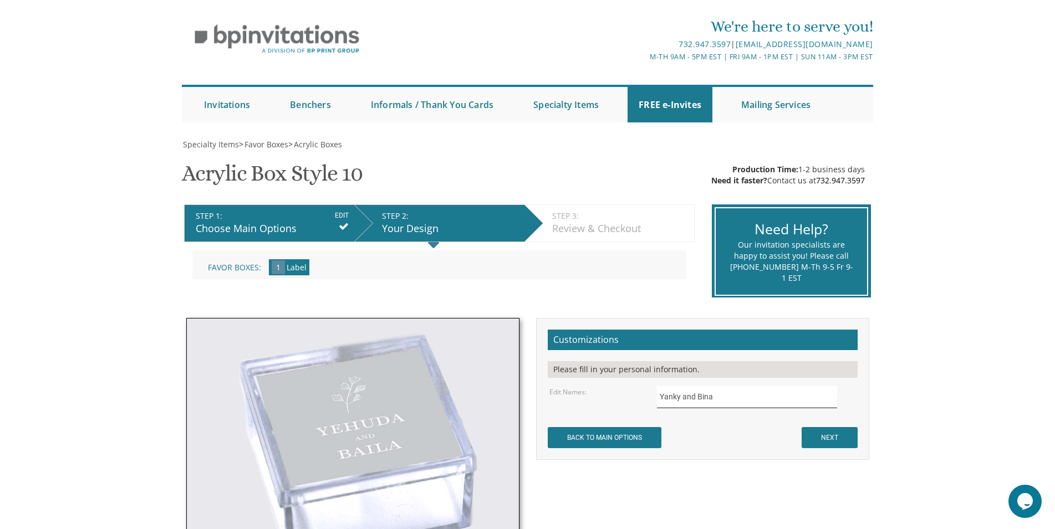
type input "Yanky and Bina"
click at [818, 436] on input "NEXT" at bounding box center [830, 437] width 56 height 21
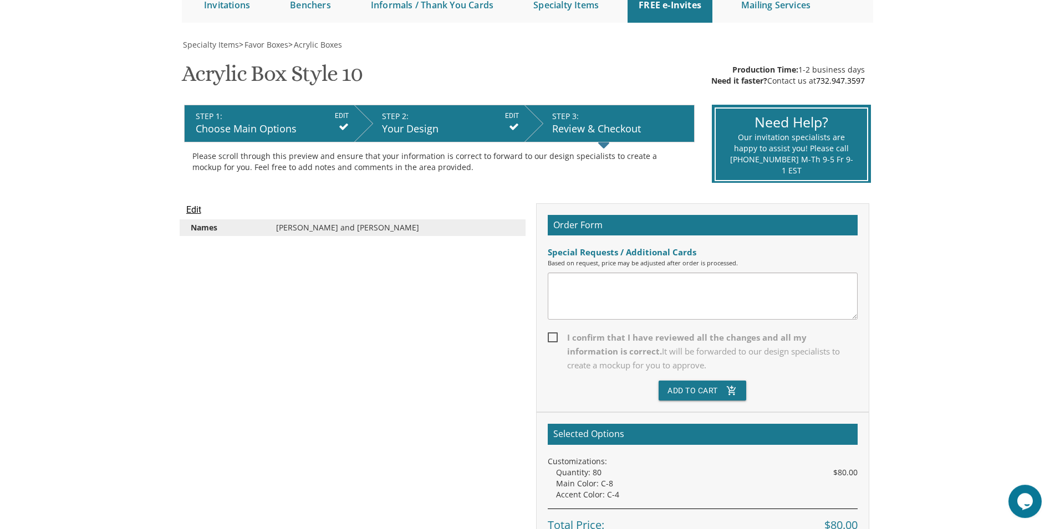
scroll to position [141, 0]
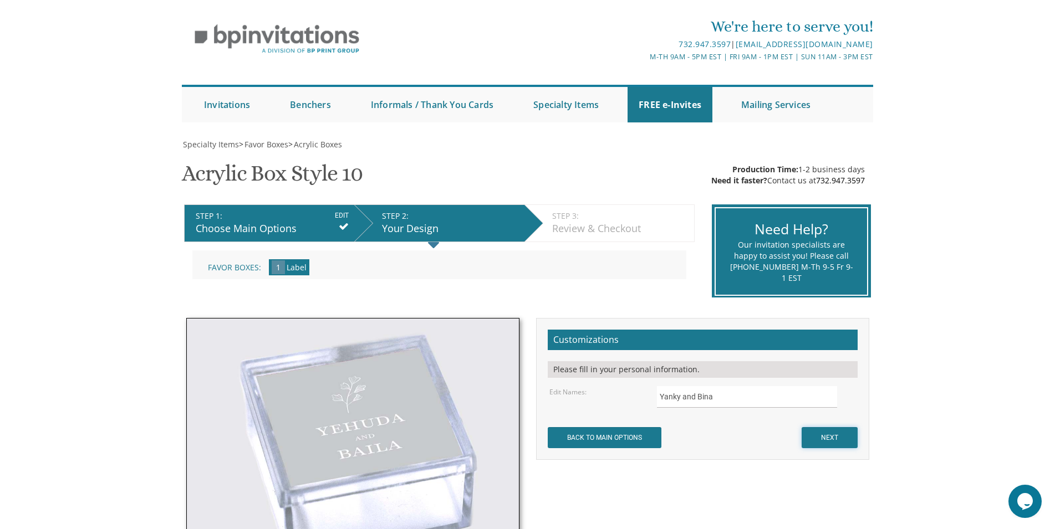
click at [817, 440] on input "NEXT" at bounding box center [830, 437] width 56 height 21
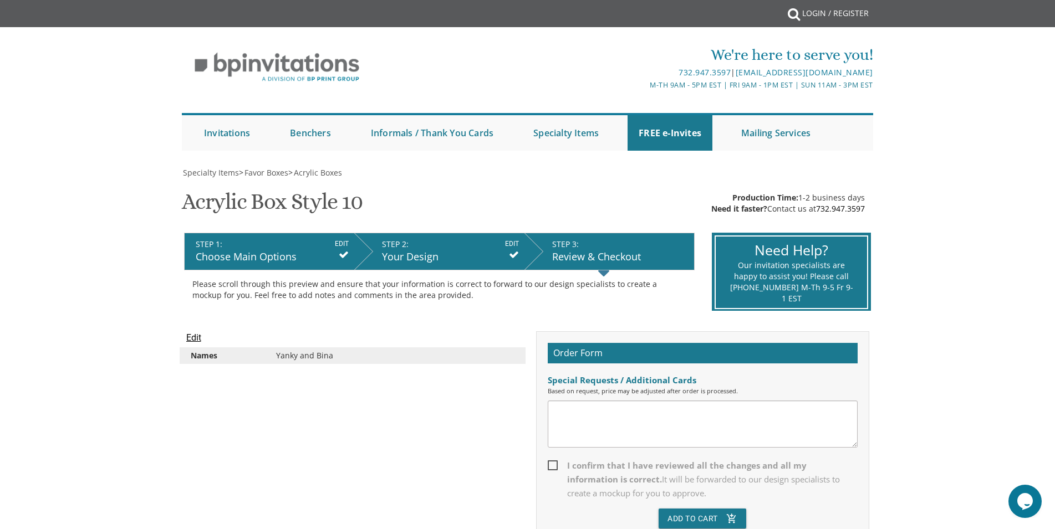
scroll to position [57, 0]
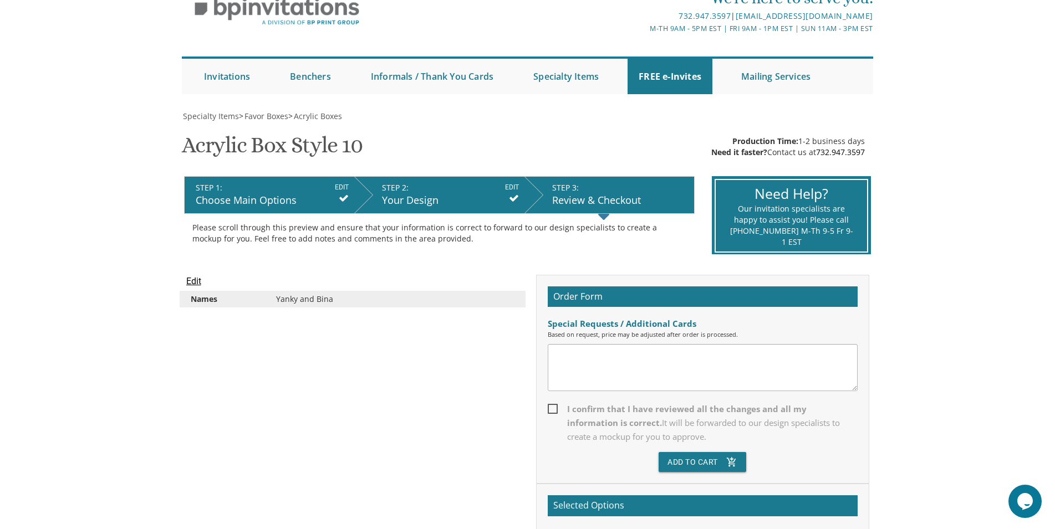
click at [718, 426] on span "I confirm that I have reviewed all the changes and all my information is correc…" at bounding box center [703, 424] width 310 height 42
click at [555, 412] on input "I confirm that I have reviewed all the changes and all my information is correc…" at bounding box center [551, 408] width 7 height 7
checkbox input "true"
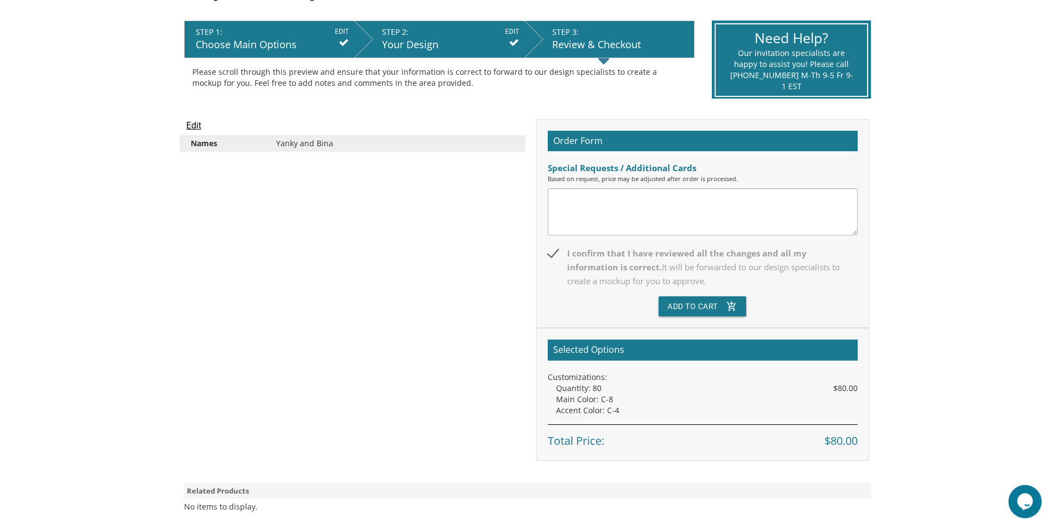
scroll to position [226, 0]
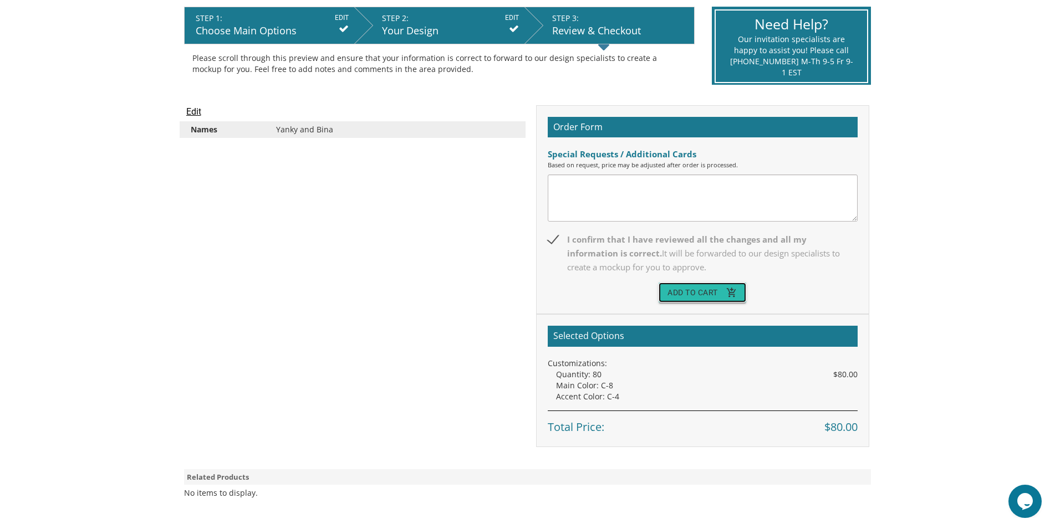
click at [720, 303] on button "Add To Cart add_shopping_cart" at bounding box center [703, 293] width 88 height 20
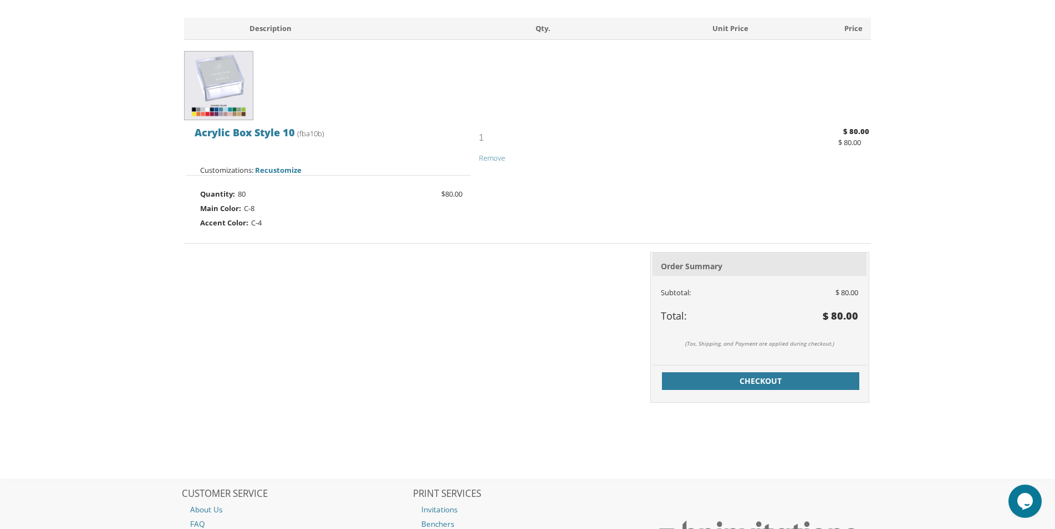
scroll to position [269, 0]
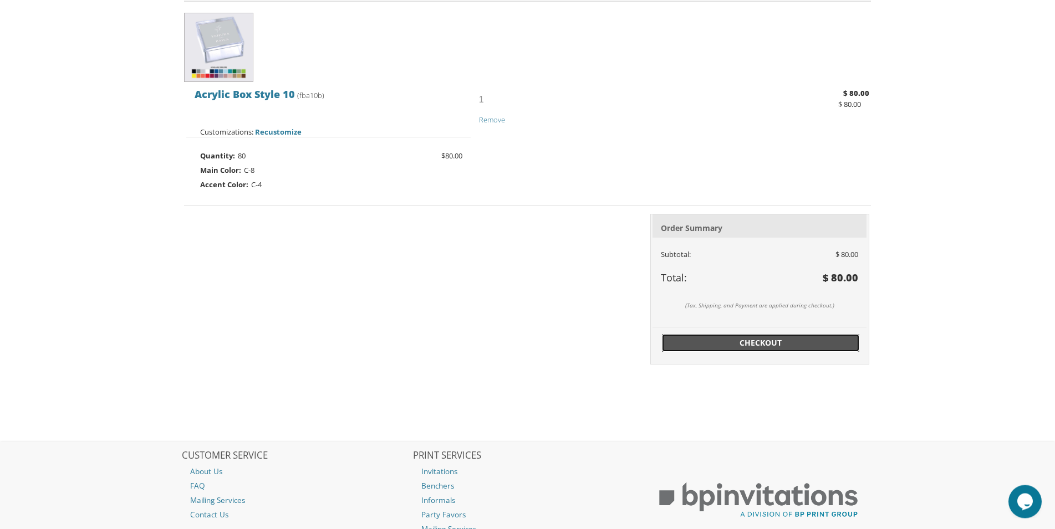
click at [714, 338] on span "Checkout" at bounding box center [761, 343] width 184 height 11
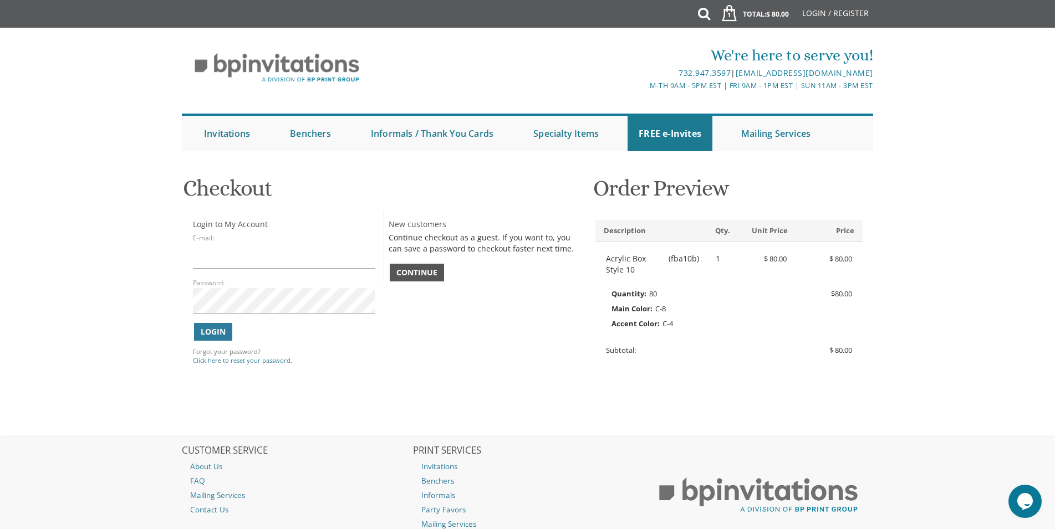
click at [435, 276] on span "Continue" at bounding box center [416, 272] width 41 height 11
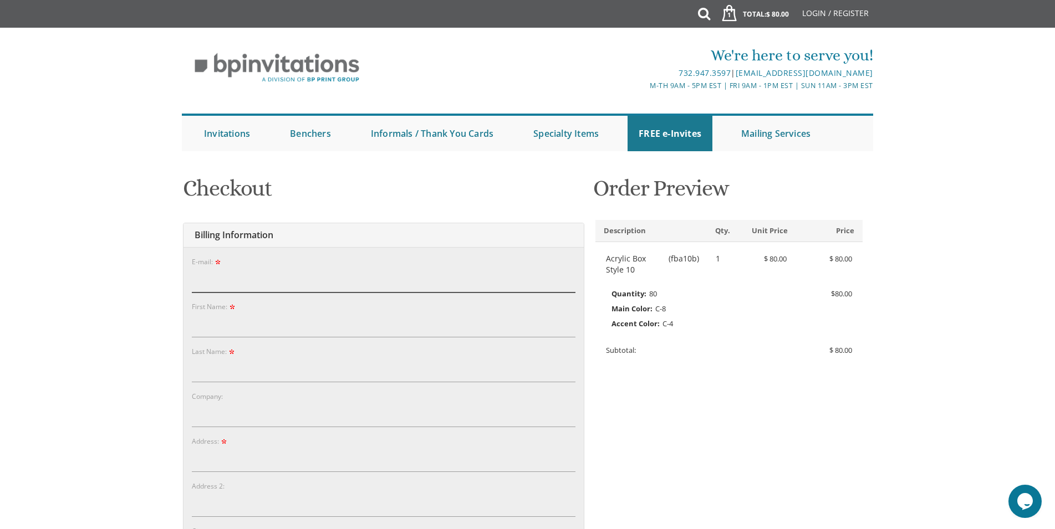
click at [471, 278] on input "E-mail:" at bounding box center [384, 280] width 384 height 26
type input "rivkiwolf@gmail.com"
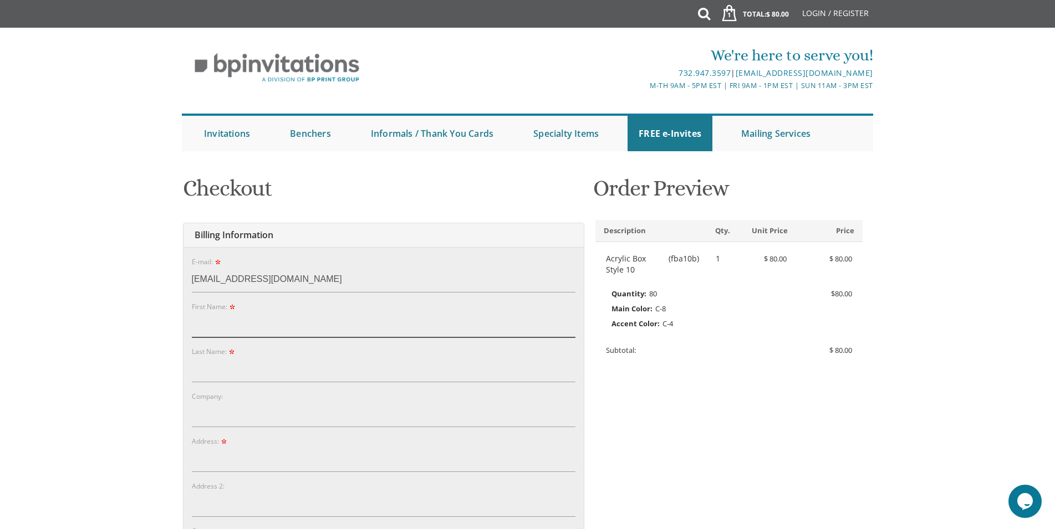
click at [376, 322] on input "First Name:" at bounding box center [384, 325] width 384 height 26
type input "r"
click at [380, 360] on input "Last Name:" at bounding box center [384, 370] width 384 height 26
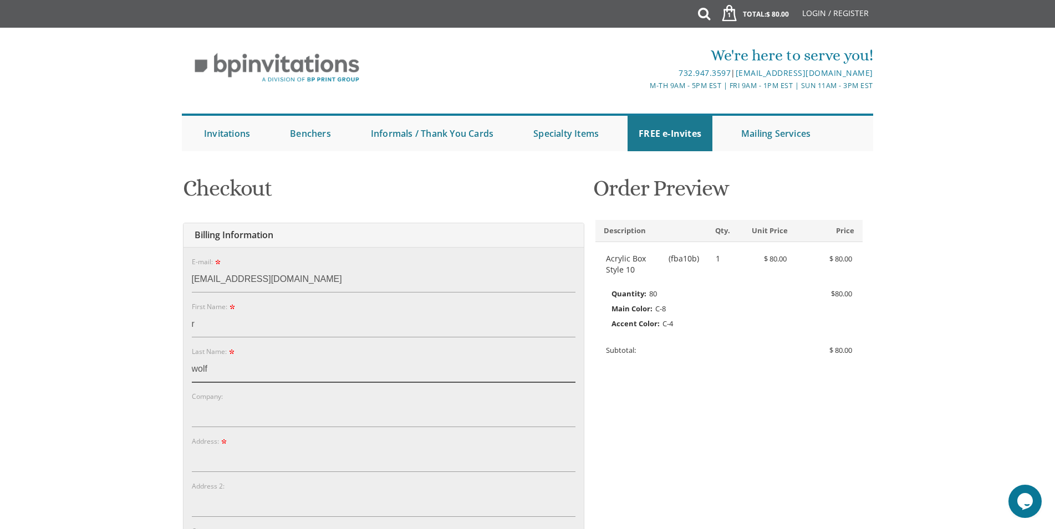
type input "wolf"
click at [360, 460] on input "Address:" at bounding box center [384, 460] width 384 height 26
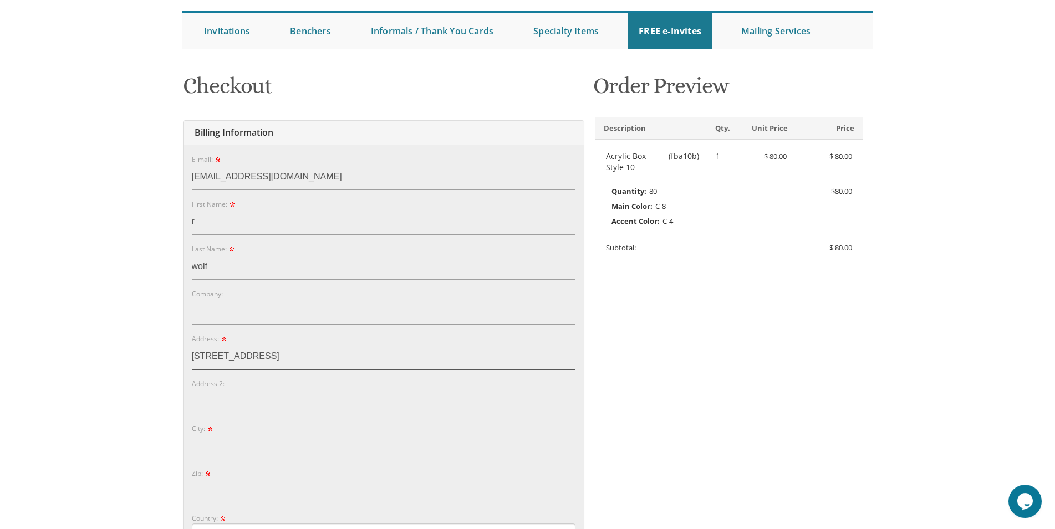
scroll to position [113, 0]
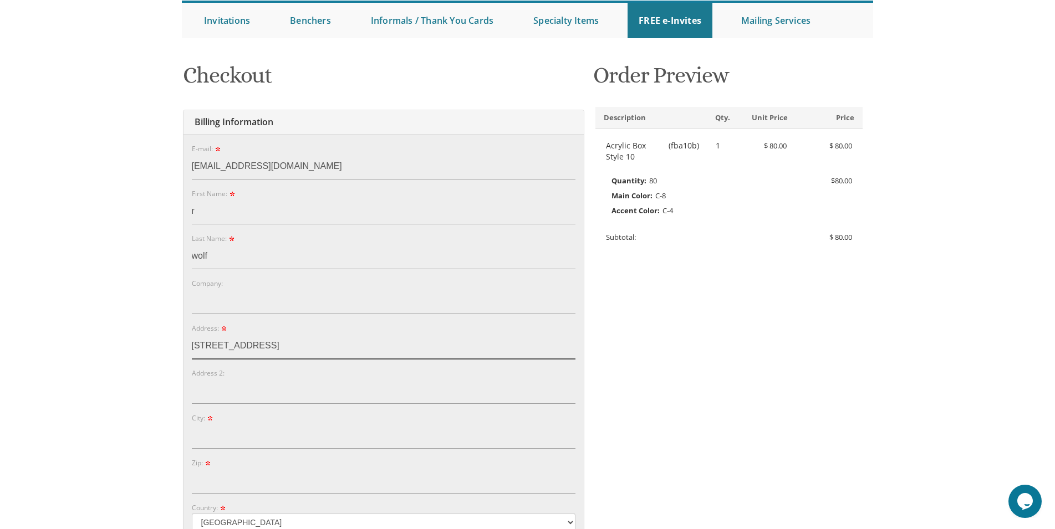
type input "421 3rd street"
click at [320, 445] on input "City:" at bounding box center [384, 437] width 384 height 26
type input "lakewood"
click at [324, 466] on div "Zip:" at bounding box center [384, 475] width 384 height 37
click at [329, 496] on form "E-mail: rivkiwolf@gmail.com Password: Password Confirm: First Name: r Last Name…" at bounding box center [384, 420] width 384 height 554
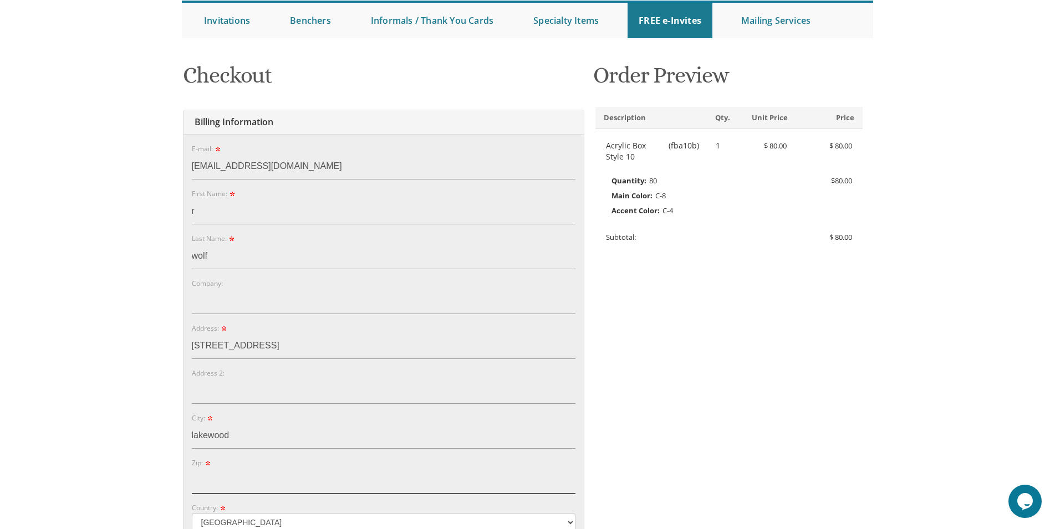
click at [307, 487] on input "Zip:" at bounding box center [384, 481] width 384 height 26
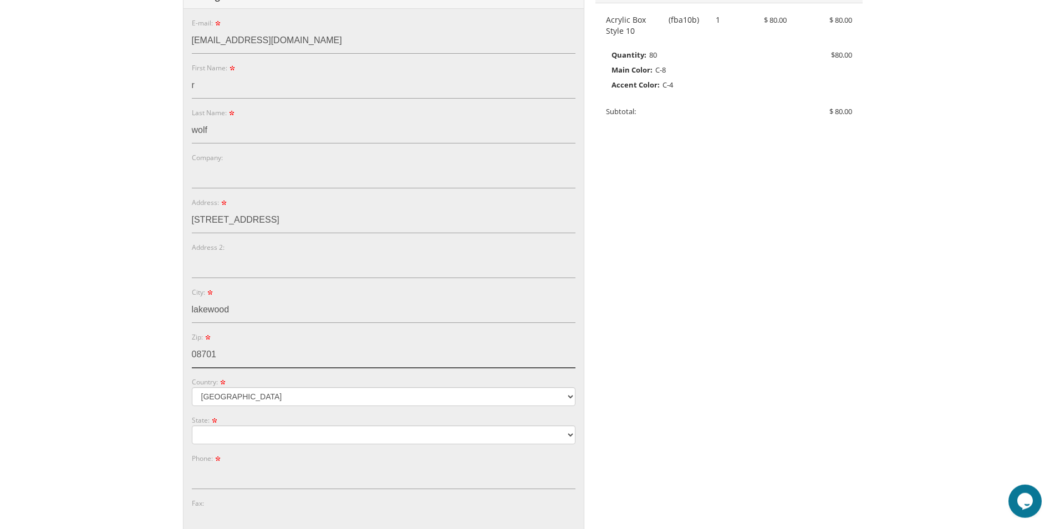
scroll to position [241, 0]
type input "08701"
click at [192, 424] on select "Alabama Alaska Guam" at bounding box center [384, 433] width 384 height 19
select select "NJ"
click option "New Jersey" at bounding box center [0, 0] width 0 height 0
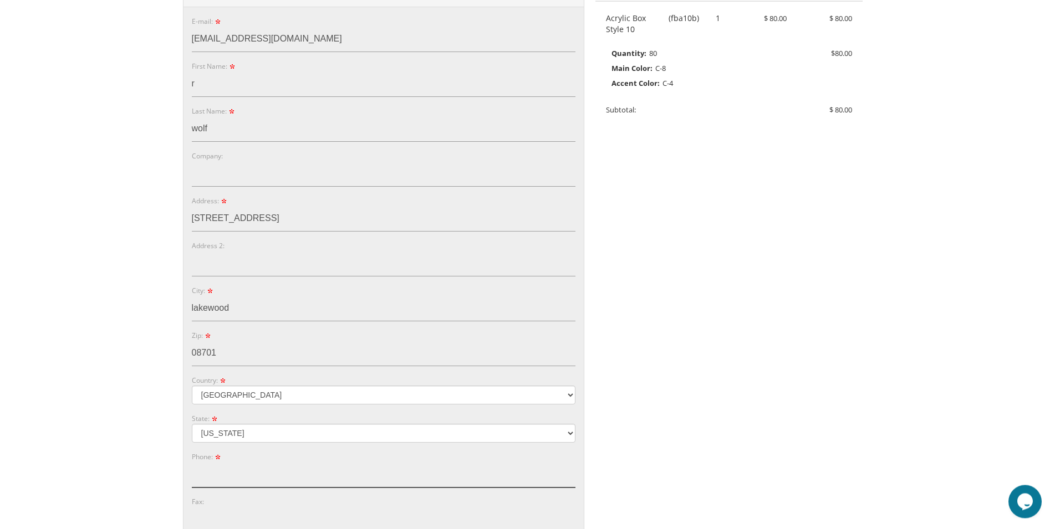
click at [299, 474] on input "Phone:" at bounding box center [384, 475] width 384 height 26
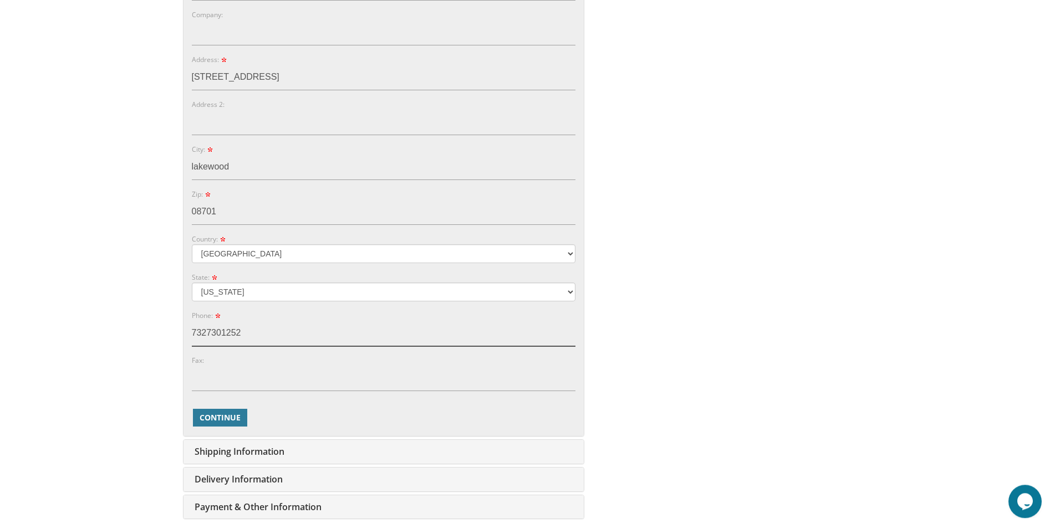
scroll to position [410, 0]
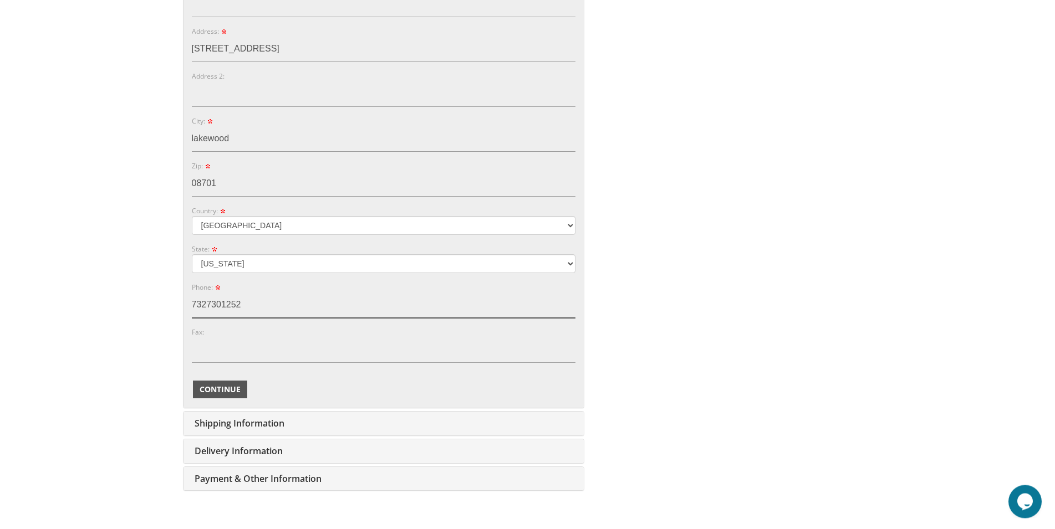
type input "7327301252"
click at [235, 393] on span "Continue" at bounding box center [220, 389] width 41 height 11
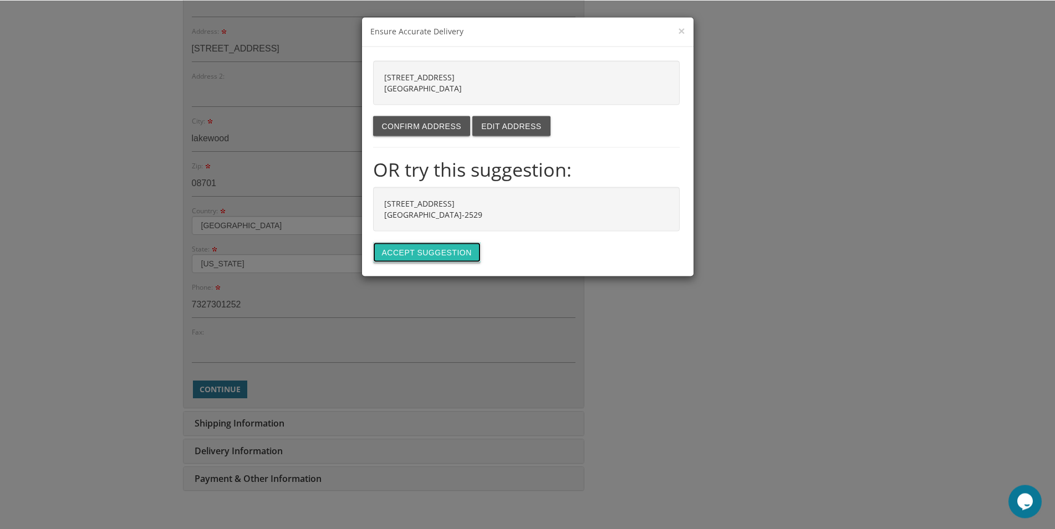
click at [451, 250] on button "Accept suggestion" at bounding box center [427, 252] width 108 height 20
type input "421 3RD ST"
type input "LAKEWOOD"
type input "08701-2529"
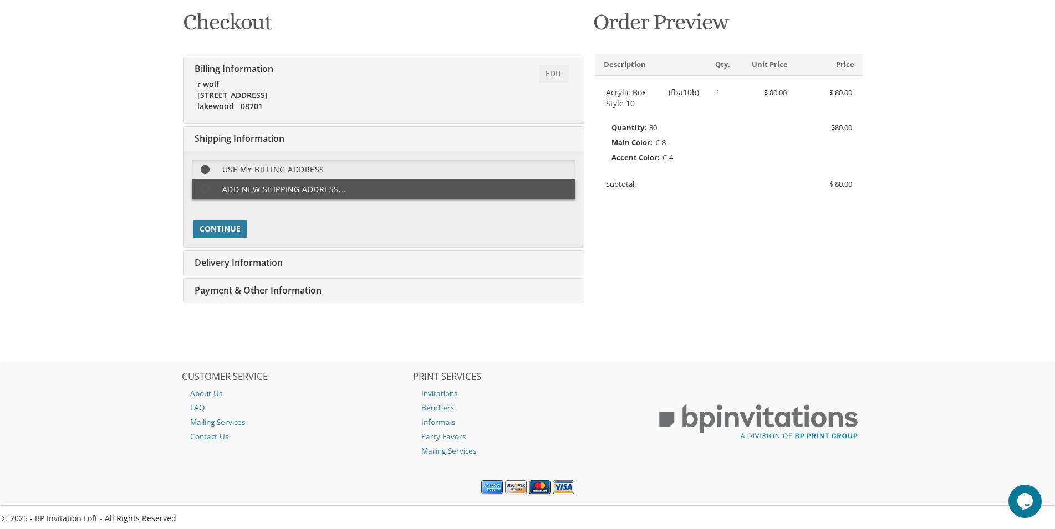
scroll to position [172, 0]
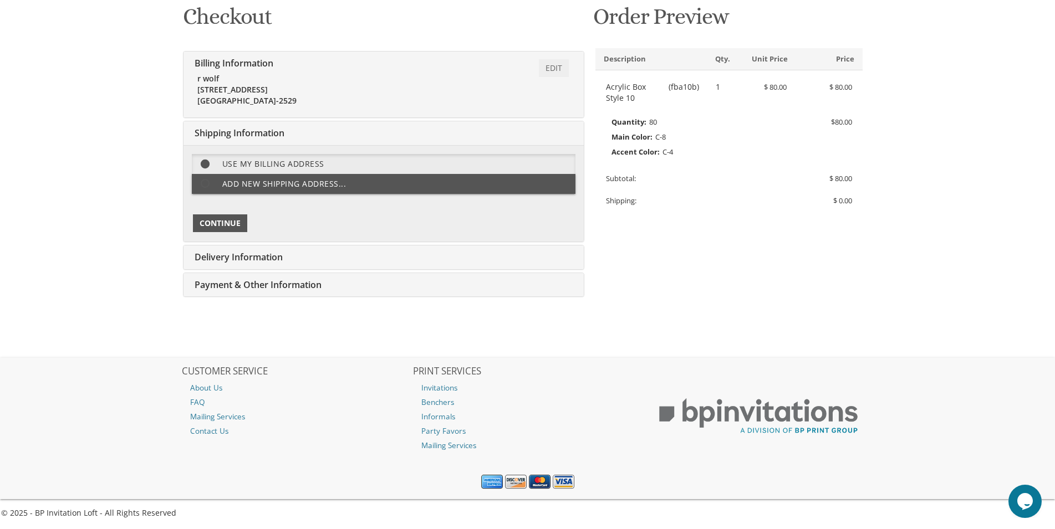
click at [228, 227] on span "Continue" at bounding box center [220, 223] width 41 height 11
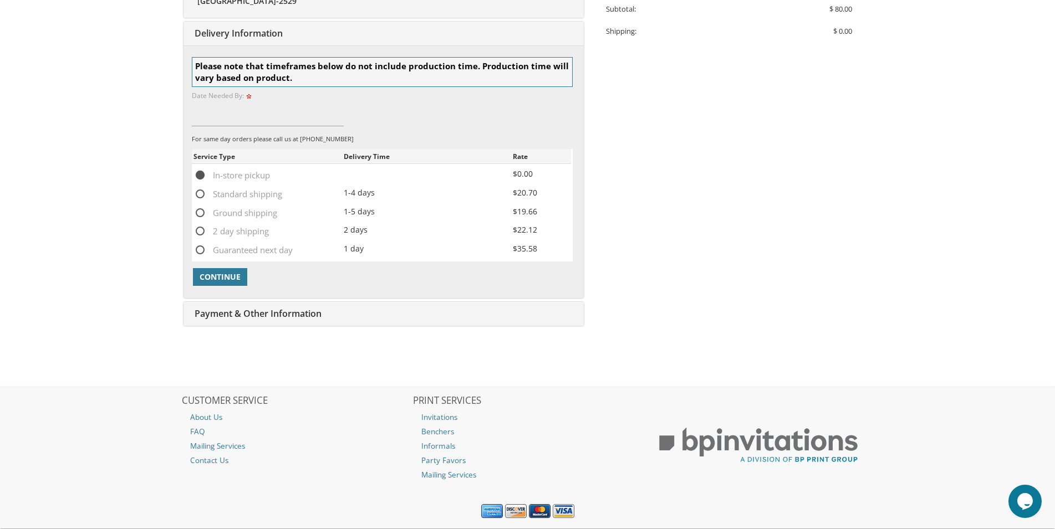
scroll to position [342, 0]
click at [235, 174] on span "In-store pickup" at bounding box center [231, 175] width 77 height 14
click at [201, 174] on input "In-store pickup" at bounding box center [196, 173] width 7 height 7
click at [234, 279] on span "Continue" at bounding box center [220, 276] width 41 height 11
type input "sept 5"
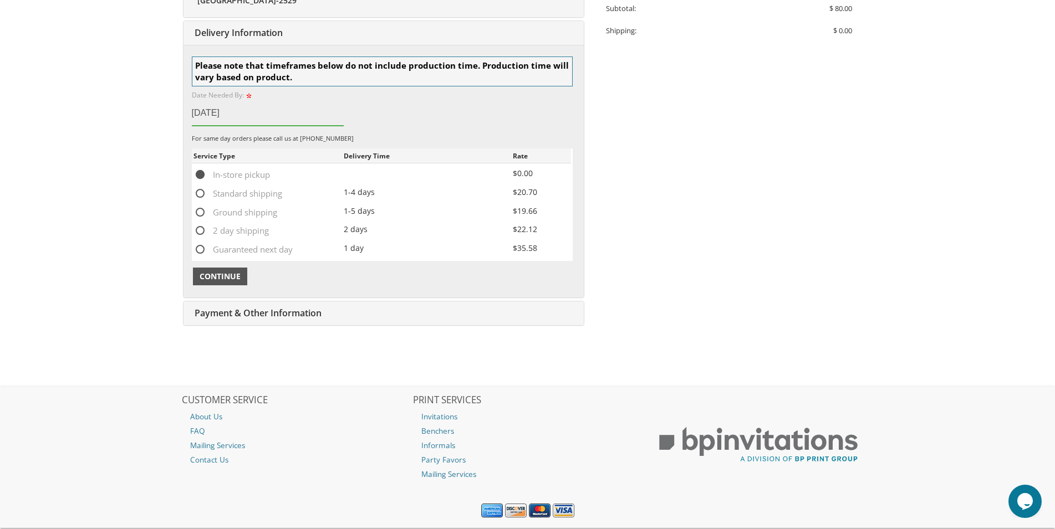
click at [236, 279] on span "Continue" at bounding box center [220, 276] width 41 height 11
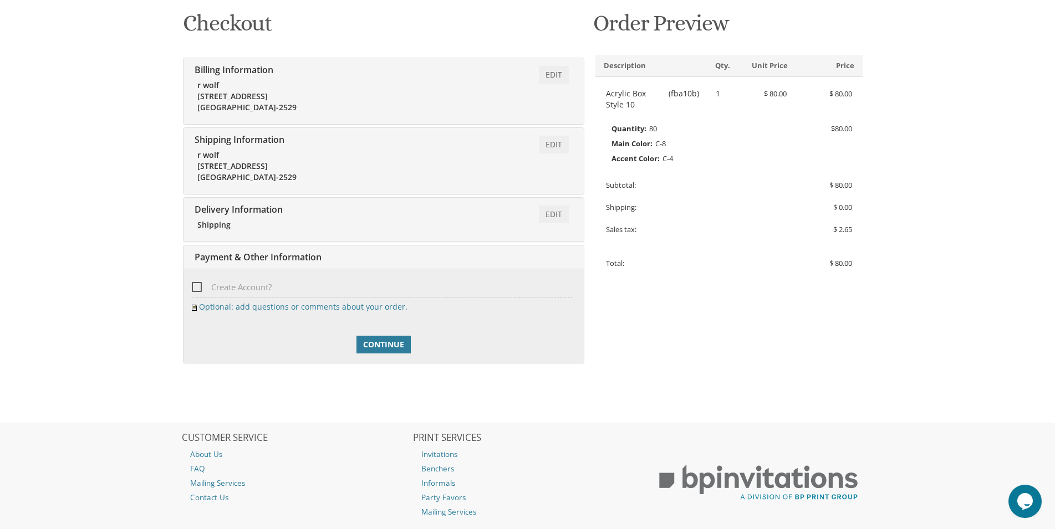
scroll to position [232, 0]
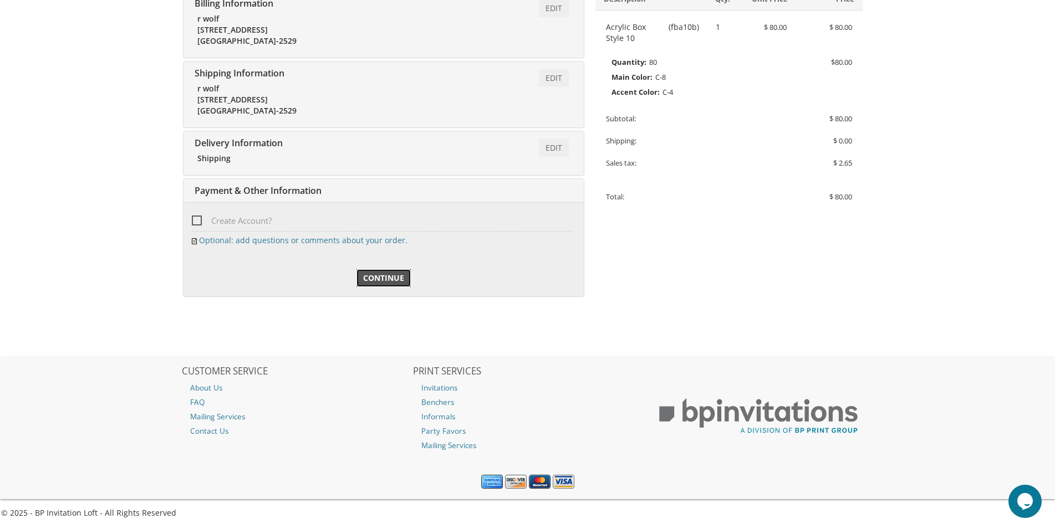
click at [381, 286] on link "Continue" at bounding box center [383, 278] width 54 height 18
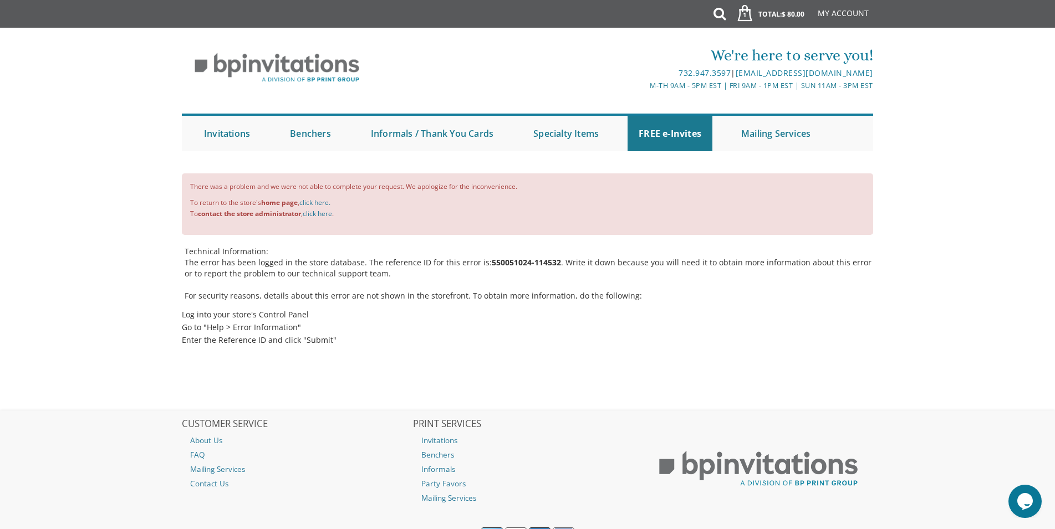
scroll to position [53, 0]
